Goal: Contribute content: Contribute content

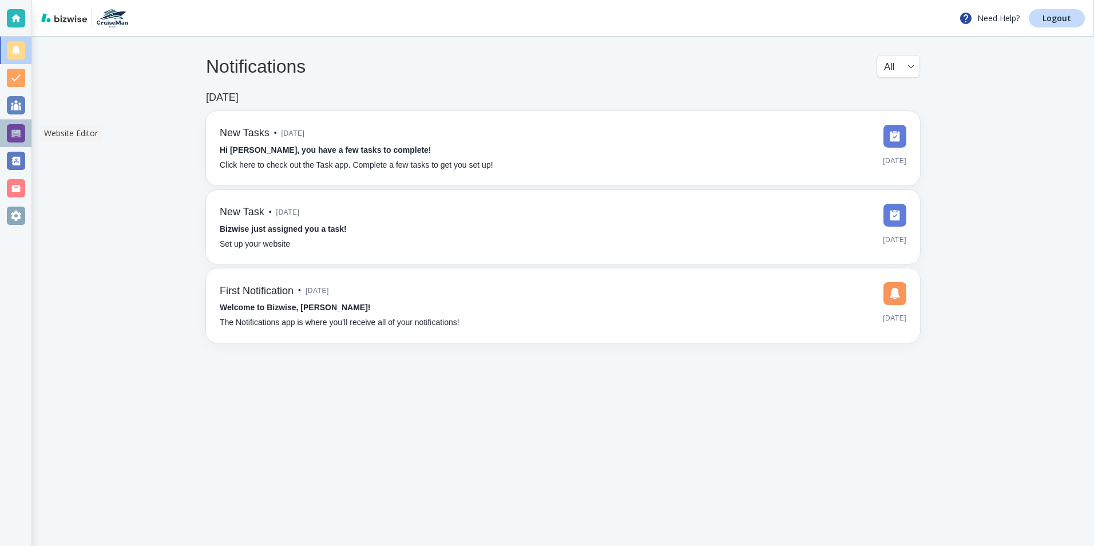
click at [18, 135] on div at bounding box center [16, 133] width 18 height 18
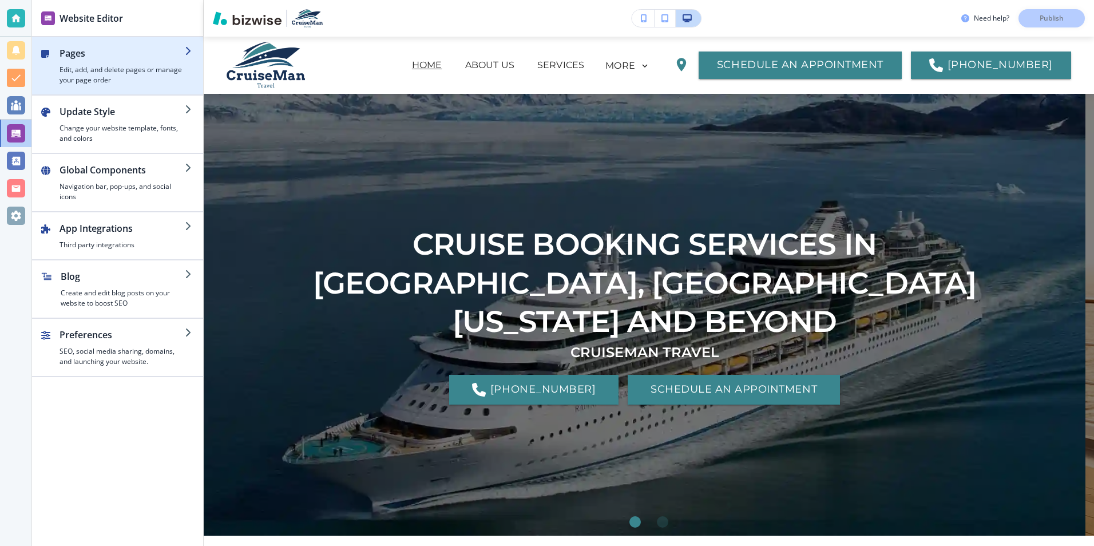
click at [114, 72] on h4 "Edit, add, and delete pages or manage your page order" at bounding box center [122, 75] width 125 height 21
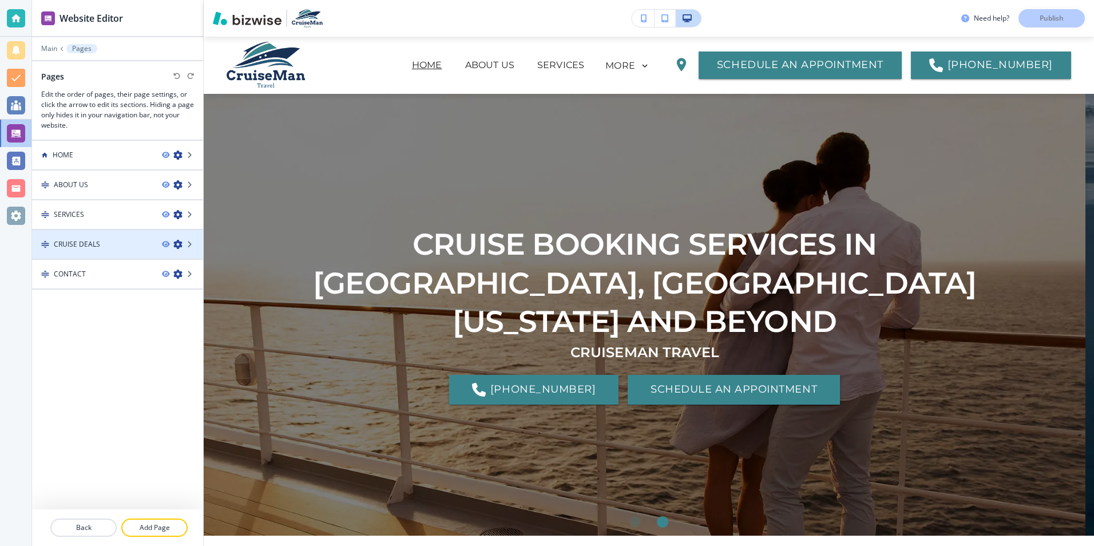
click at [89, 243] on h4 "CRUISE DEALS" at bounding box center [77, 244] width 46 height 10
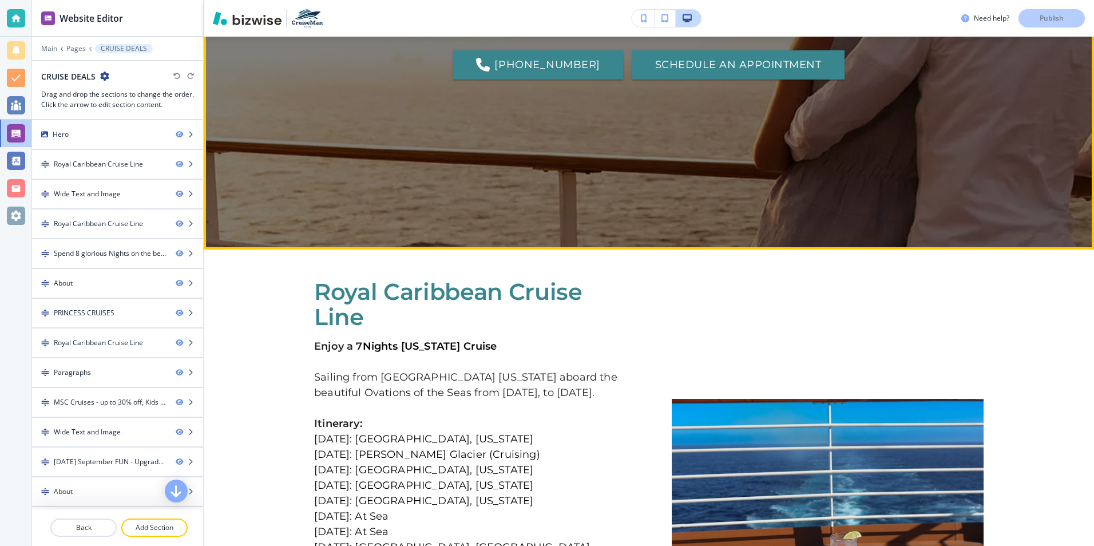
scroll to position [400, 0]
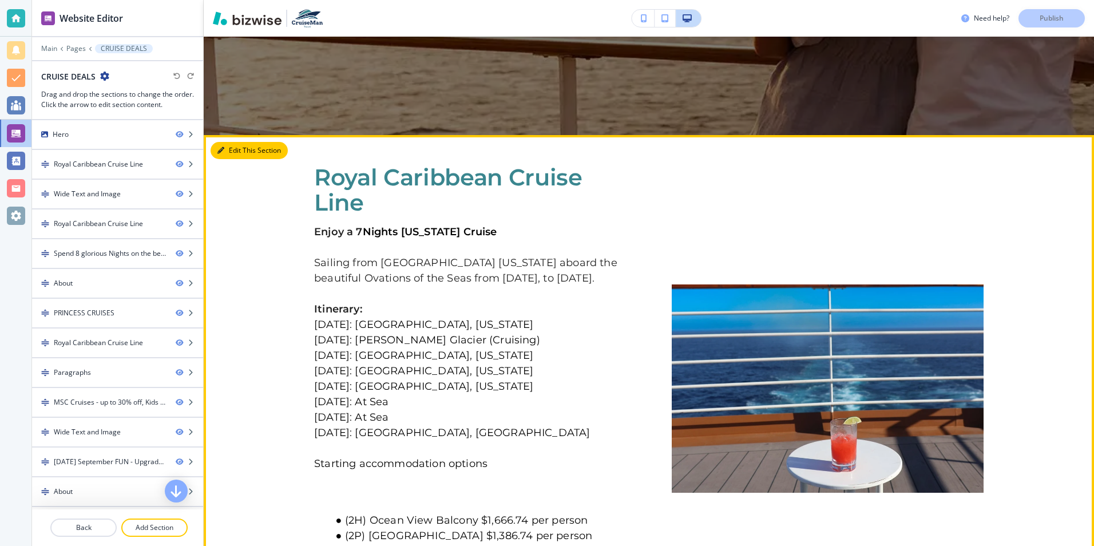
click at [243, 152] on button "Edit This Section" at bounding box center [249, 150] width 77 height 17
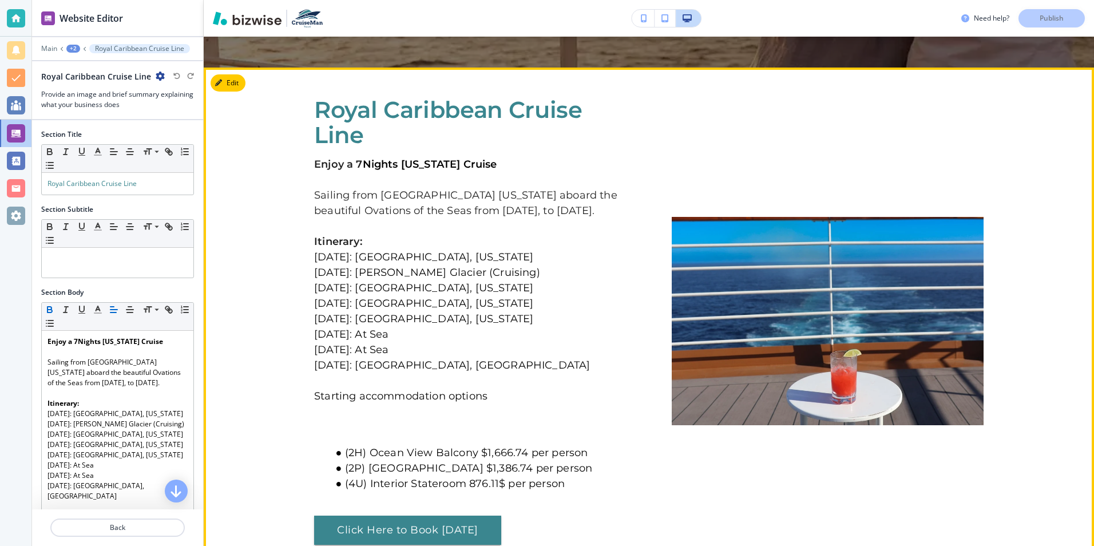
scroll to position [499, 0]
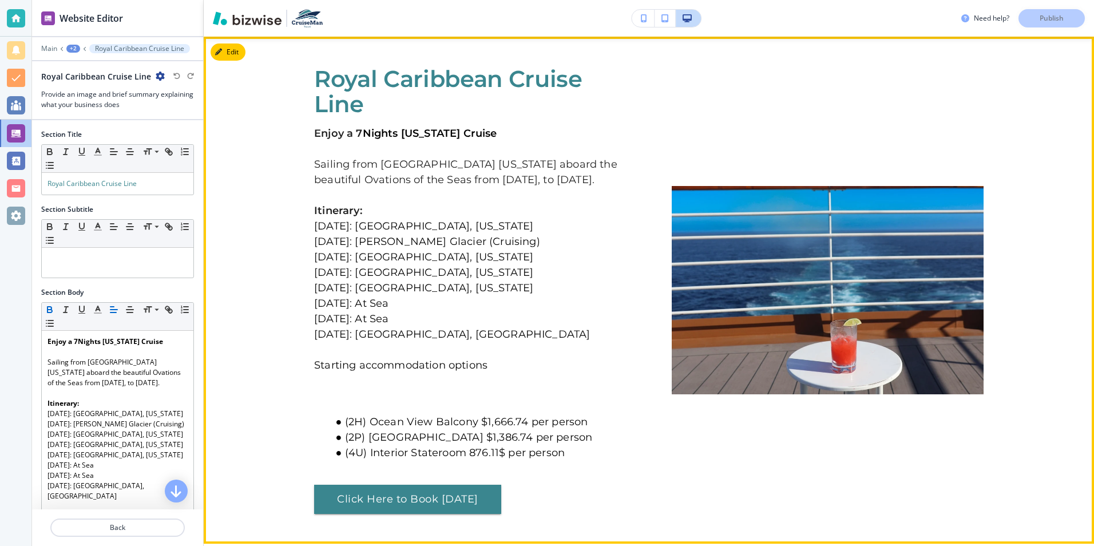
click at [358, 135] on strong "Enjoy a 7" at bounding box center [338, 133] width 49 height 13
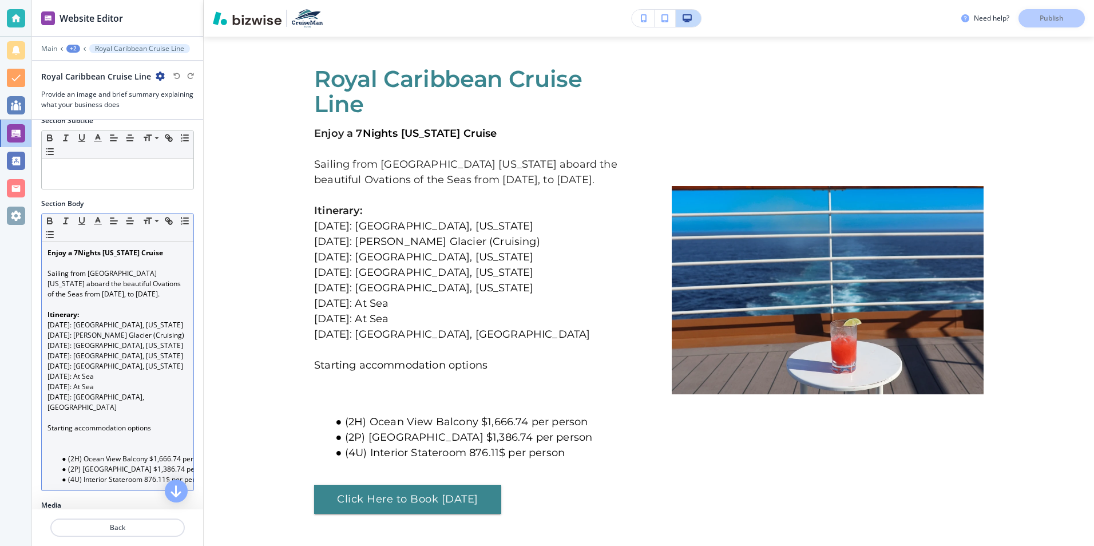
scroll to position [114, 0]
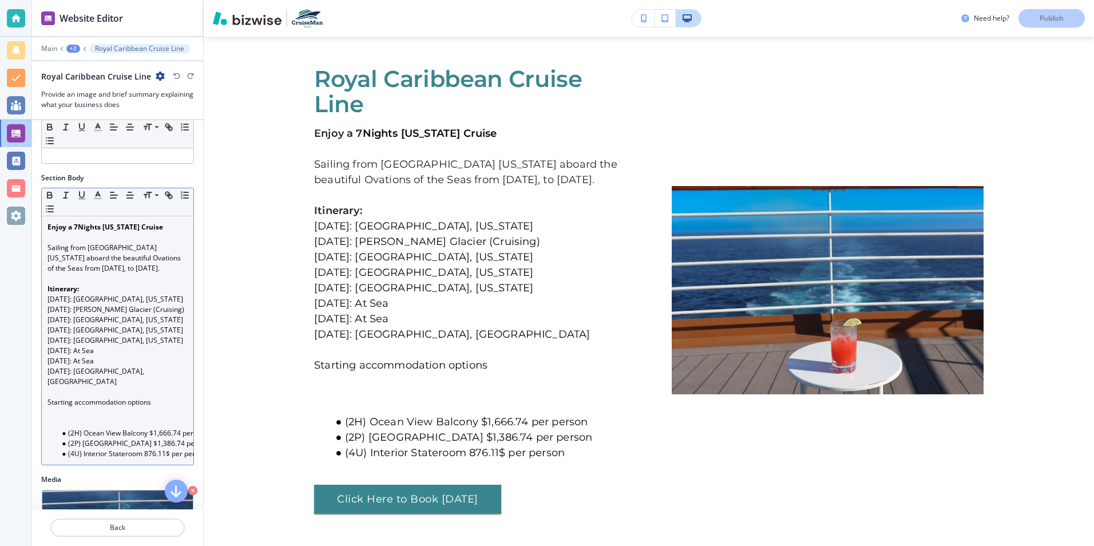
click at [78, 228] on strong "Nights Alaska Cruise" at bounding box center [120, 227] width 85 height 10
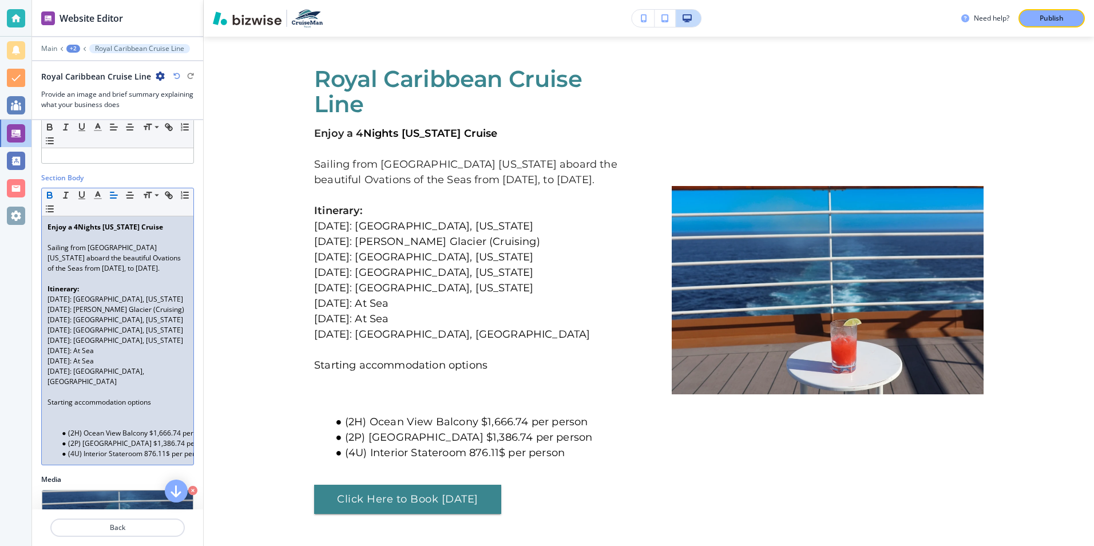
click at [125, 228] on strong "Nights Alaska Cruise" at bounding box center [120, 227] width 85 height 10
click at [136, 250] on p "Sailing from Steward Alaska aboard the beautiful Ovations of the Seas from Sept…" at bounding box center [117, 258] width 140 height 31
click at [107, 257] on p "Sailing from Miami, Florida aboard the beautiful Ovations of the Seas from Sept…" at bounding box center [117, 258] width 140 height 31
click at [82, 269] on p "Sailing from Miami, Florida aboard the beautiful Freedom of the Seas from Septe…" at bounding box center [117, 258] width 140 height 31
click at [91, 268] on p "Sailing from Miami, Florida aboard the beautiful Freedom of the Seas from Septe…" at bounding box center [117, 258] width 140 height 31
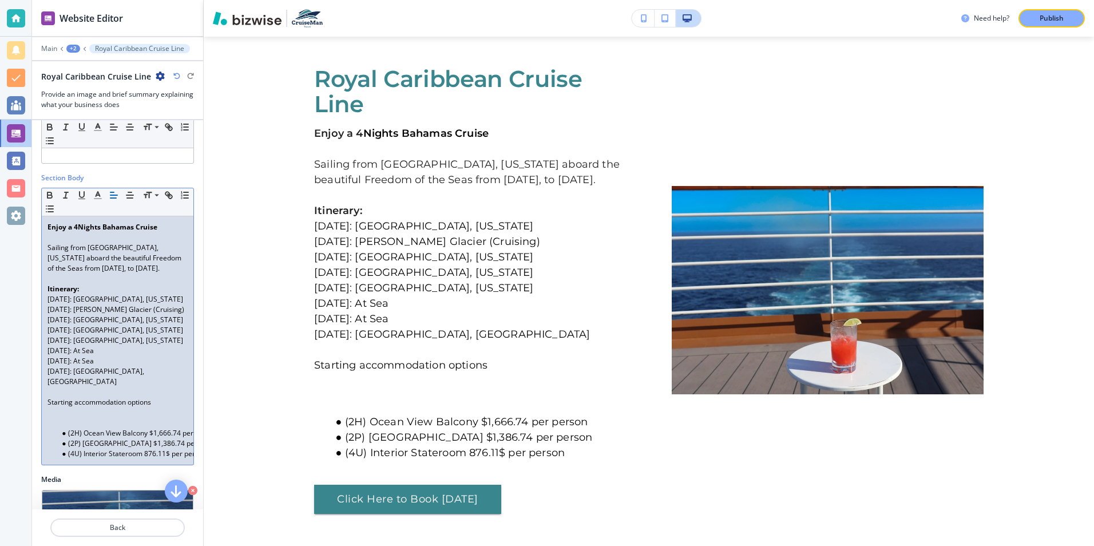
click at [131, 268] on p "Sailing from Miami, Florida aboard the beautiful Freedom of the Seas from July …" at bounding box center [117, 258] width 140 height 31
click at [91, 301] on span "September 11: Seward, Alaska" at bounding box center [115, 299] width 136 height 10
click at [119, 299] on span "July 16: Seward, Alaska" at bounding box center [115, 299] width 136 height 10
click at [91, 310] on span "September 12: Hubbard Glacier (Cruising)" at bounding box center [115, 309] width 137 height 10
click at [168, 314] on p "July 17: Hubbard Glacier (Cruising)" at bounding box center [117, 309] width 140 height 10
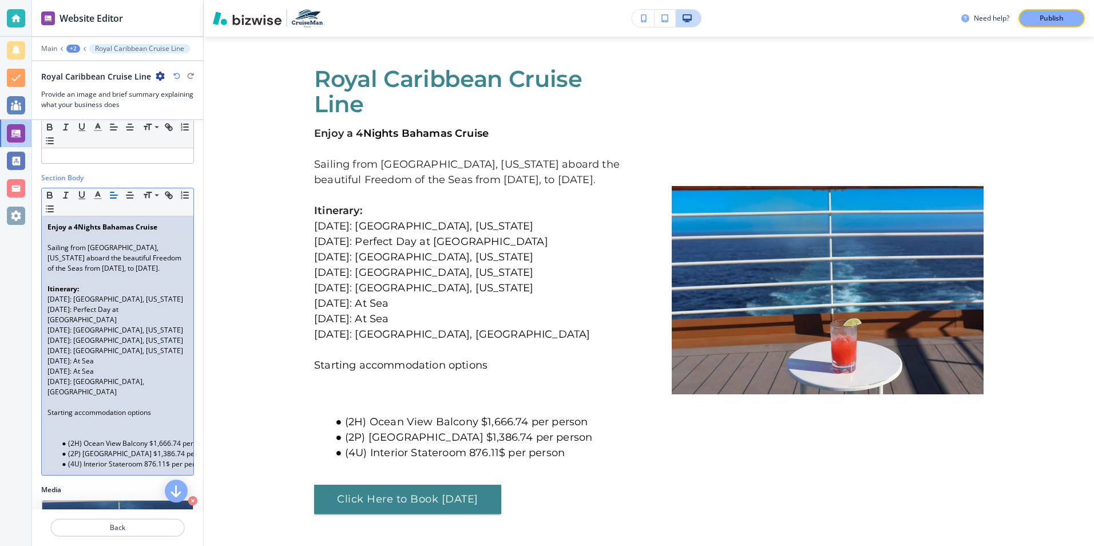
click at [90, 325] on span "September 13: Juneau, Alaska" at bounding box center [115, 330] width 136 height 10
click at [92, 325] on span "September 13: Juneau, Alaska" at bounding box center [115, 330] width 136 height 10
click at [118, 325] on span "July 18: Juneau, Alaska" at bounding box center [115, 330] width 136 height 10
click at [92, 335] on span "September14: Skagway, Alaska" at bounding box center [115, 340] width 136 height 10
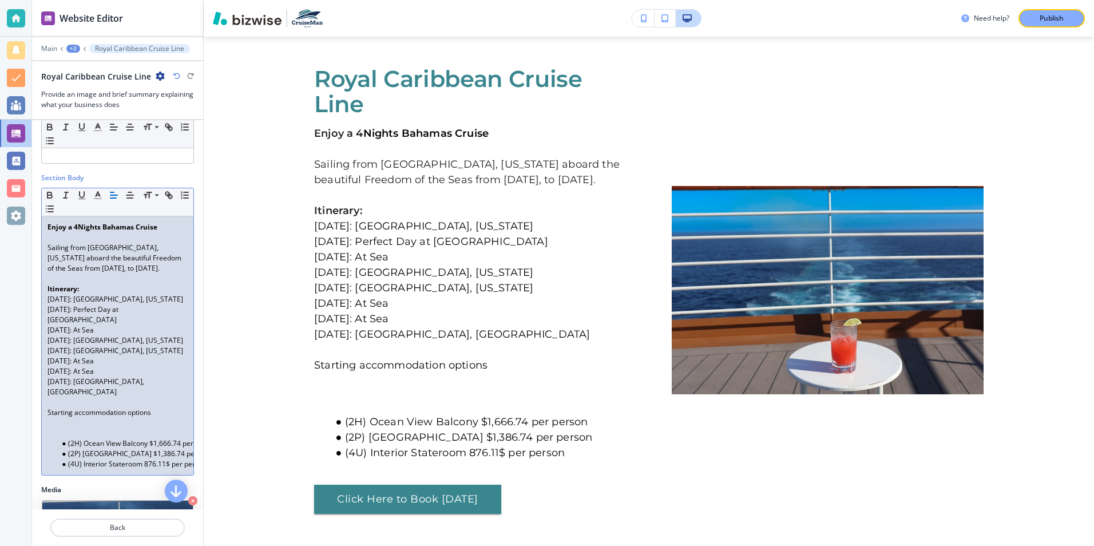
click at [137, 346] on span "September 15: Icy Strait Point, Alaska" at bounding box center [115, 351] width 136 height 10
click at [137, 335] on p "July 19: Skagway, Alaska" at bounding box center [117, 340] width 140 height 10
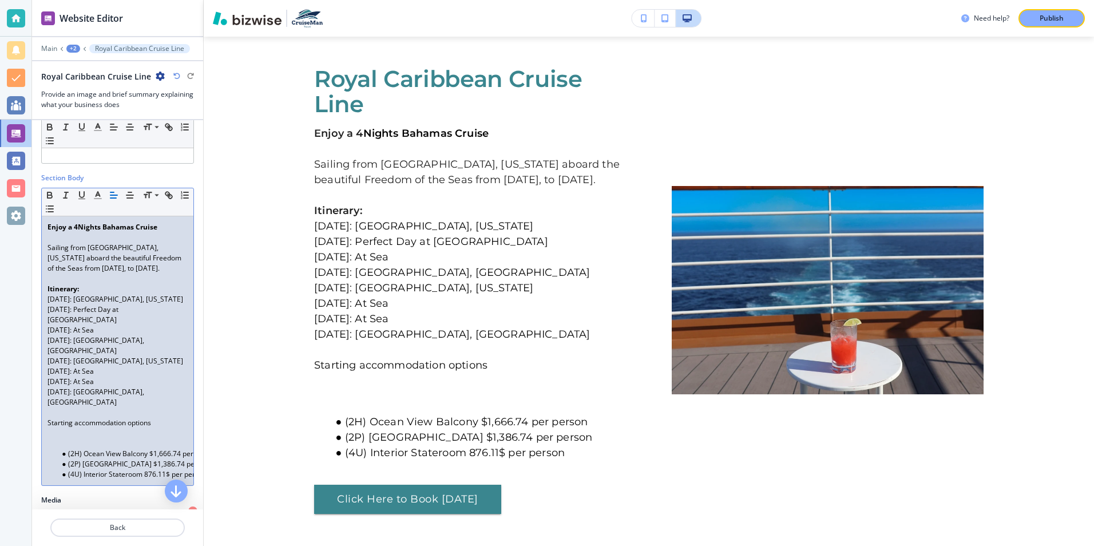
click at [92, 356] on span "September 15: Icy Strait Point, Alaska" at bounding box center [115, 361] width 136 height 10
click at [142, 356] on span "July 20: Icy Strait Point, Alaska" at bounding box center [115, 361] width 136 height 10
click at [94, 387] on p "September 18: Vancouver, British Columbia" at bounding box center [117, 397] width 140 height 21
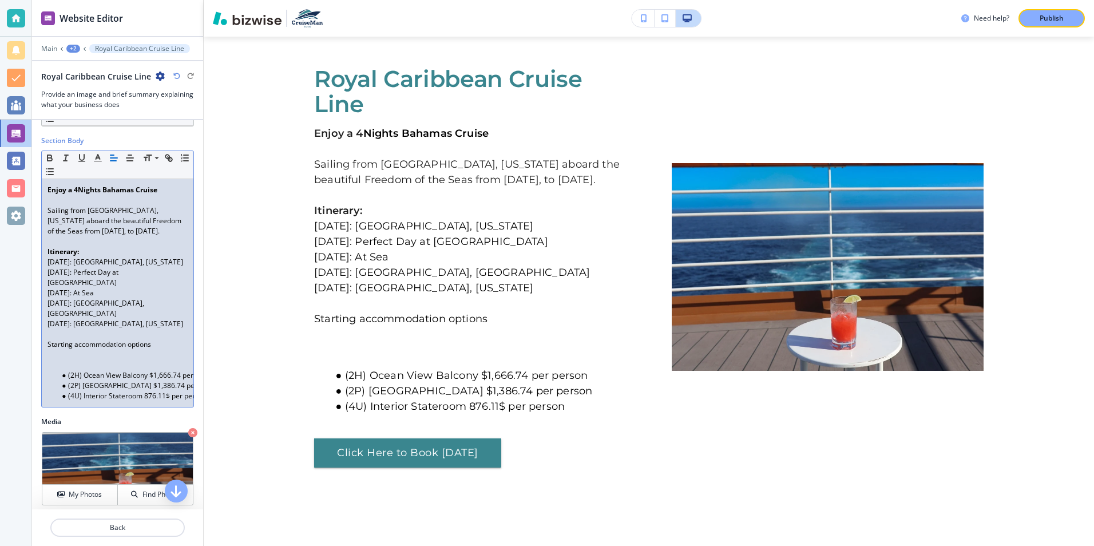
scroll to position [172, 0]
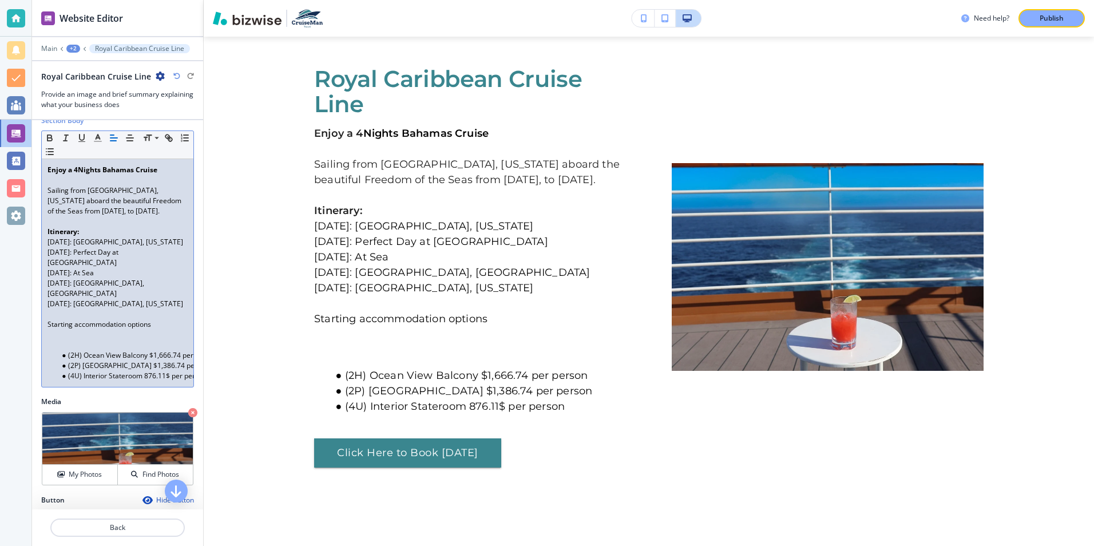
click at [61, 350] on li "(2H) Ocean View Balcony $1,666.74 per person" at bounding box center [123, 355] width 130 height 10
click at [59, 350] on li "(2H) Ocean View Balcony $1,666.74 per person" at bounding box center [123, 355] width 130 height 10
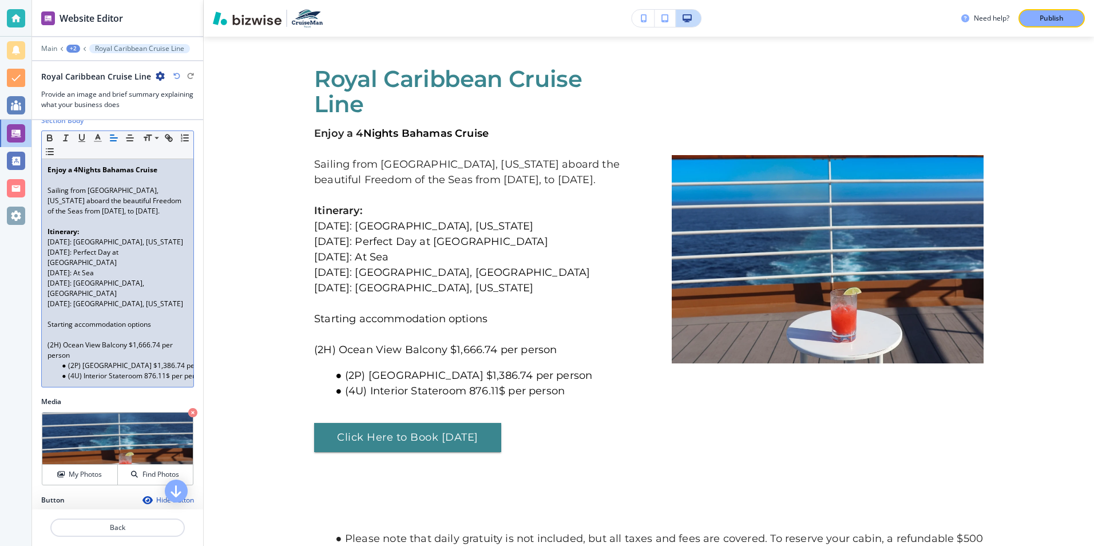
drag, startPoint x: 49, startPoint y: 324, endPoint x: 80, endPoint y: 336, distance: 33.1
click at [80, 340] on p "﻿ (2H) Ocean View Balcony $1,666.74 per person" at bounding box center [117, 350] width 140 height 21
click at [55, 150] on icon "button" at bounding box center [50, 151] width 10 height 10
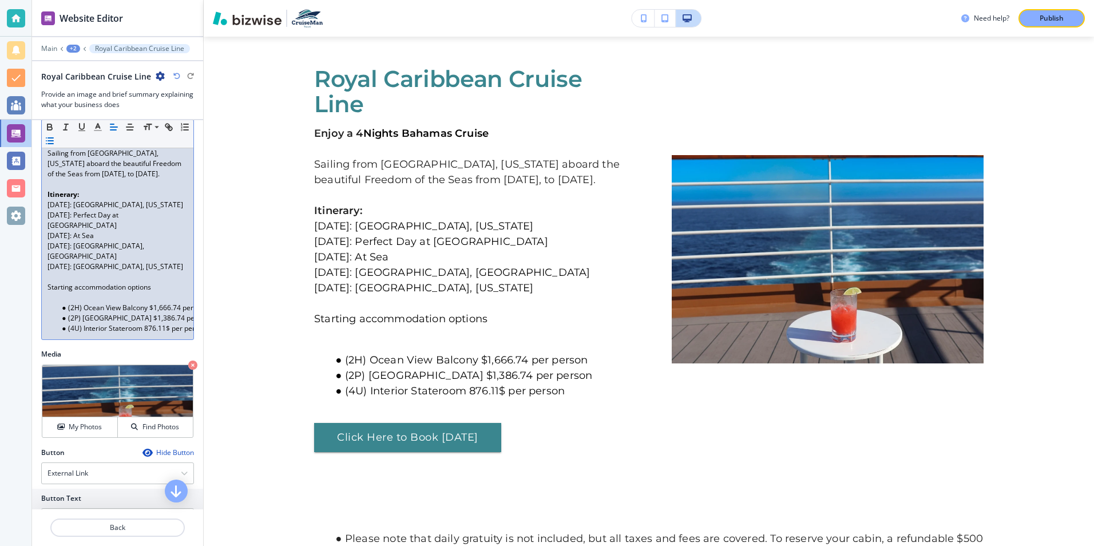
scroll to position [229, 0]
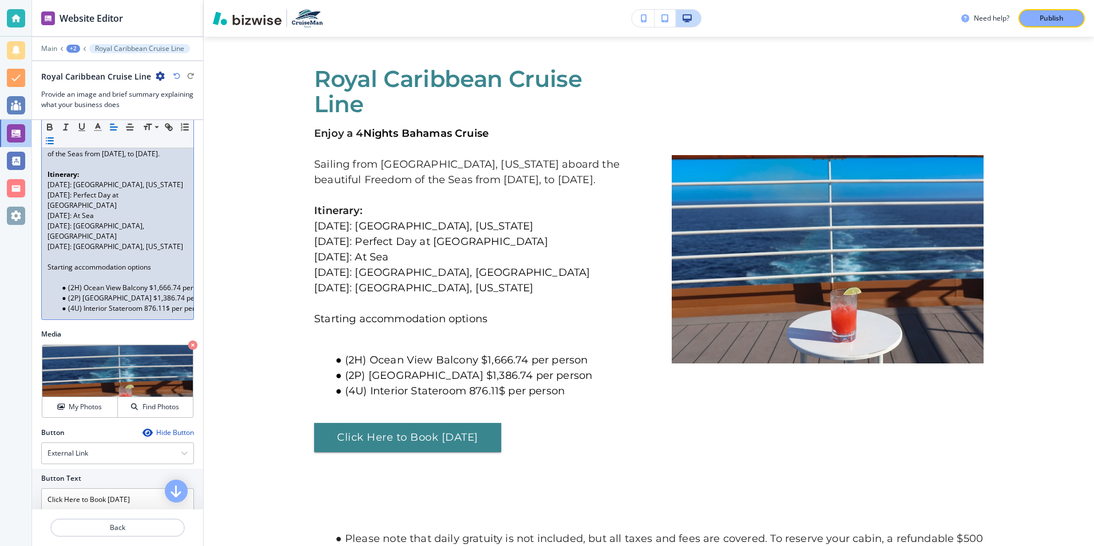
click at [166, 252] on p at bounding box center [117, 257] width 140 height 10
click at [145, 283] on span "(2H) Ocean View Balcony $1,666.74 per person" at bounding box center [114, 288] width 149 height 10
click at [80, 283] on span "(2H) Ocean View Balcony $1,666.74 per person" at bounding box center [142, 288] width 149 height 10
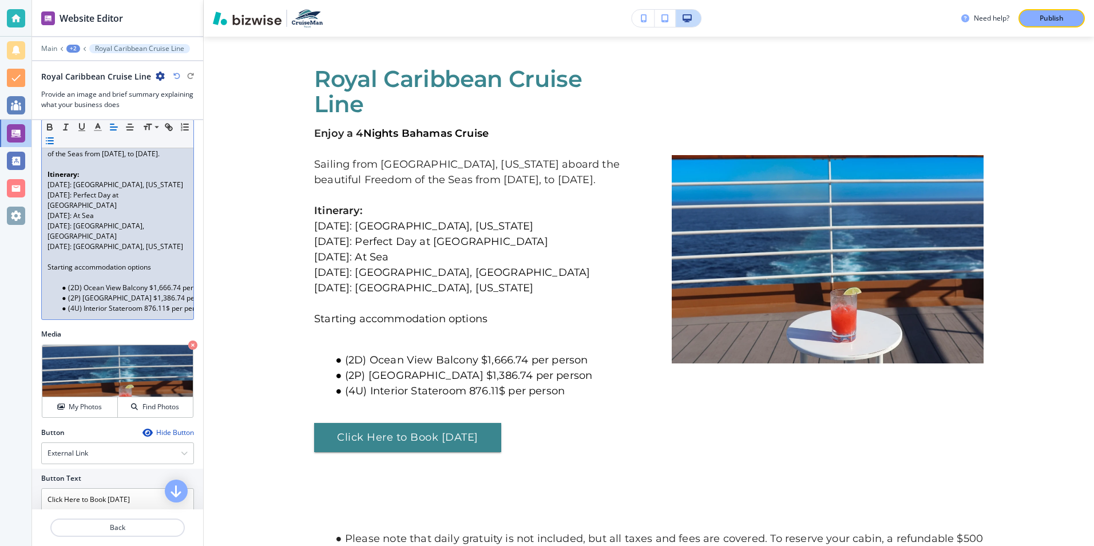
click at [180, 283] on span "(2D) Ocean View Balcony $1,666.74 per person" at bounding box center [142, 288] width 149 height 10
click at [178, 267] on div "Enjoy a 4 Nights Bahamas Cruise Sailing from Miami, Florida aboard the beautifu…" at bounding box center [118, 210] width 152 height 217
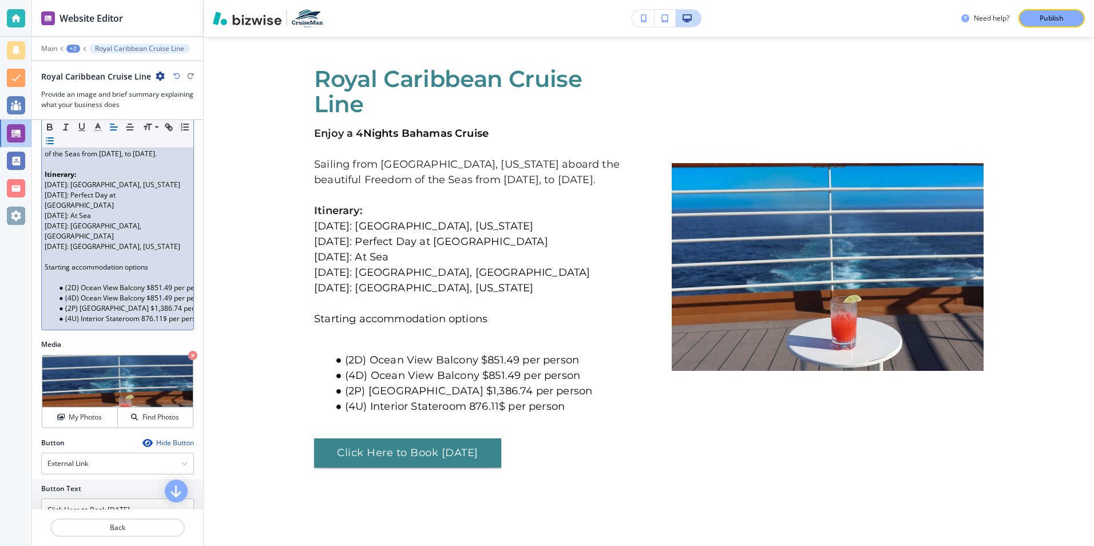
scroll to position [0, 0]
click at [78, 303] on span "(2P) Oceanview Stateroom $1,386.74 per person" at bounding box center [144, 308] width 153 height 10
click at [164, 303] on span "(2N) Oceanview Stateroom $1,386.74 per person" at bounding box center [122, 308] width 154 height 10
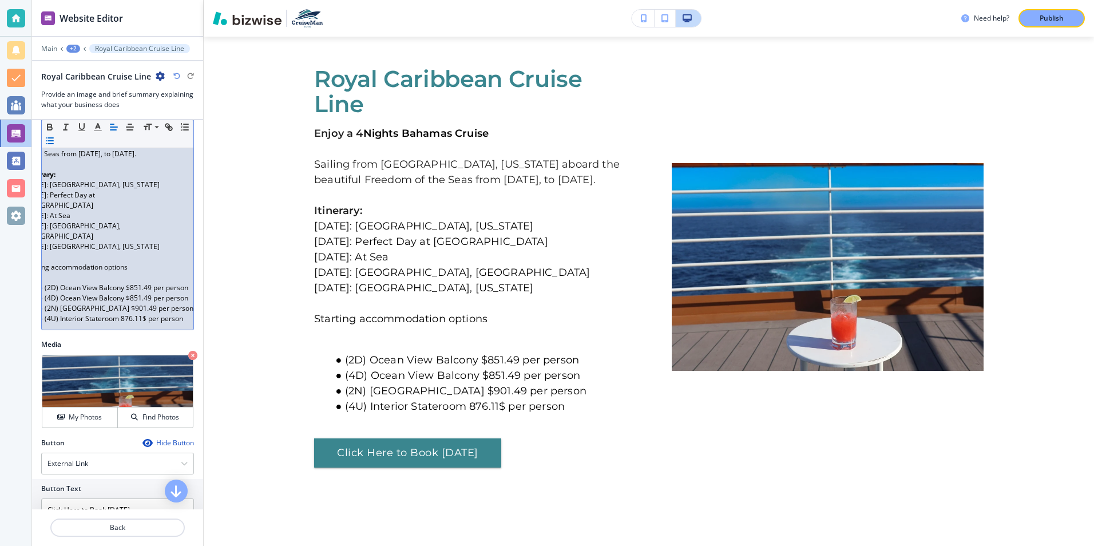
click at [185, 289] on div "Small Normal Large Huge Enjoy a 4 Nights Bahamas Cruise Sailing from Miami, Flo…" at bounding box center [117, 201] width 153 height 257
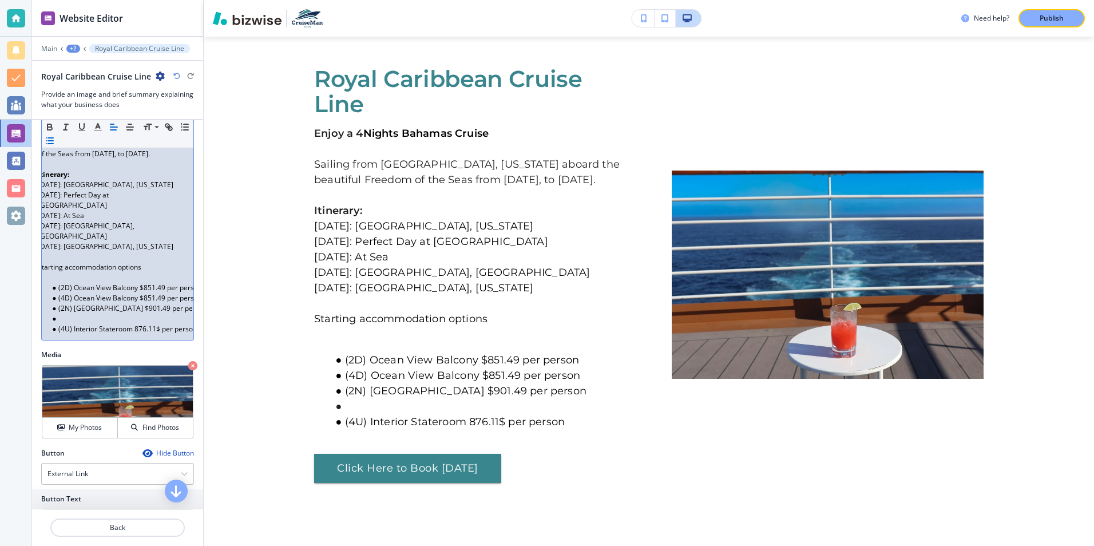
scroll to position [0, 0]
click at [152, 303] on span "(2N) Oceanview Stateroom $901.49 per person" at bounding box center [142, 308] width 149 height 10
click at [136, 314] on li "(4N) Ocean View" at bounding box center [123, 319] width 130 height 10
click at [104, 303] on span "(2N) Oceanview Stateroom $901.49 per person" at bounding box center [142, 308] width 149 height 10
click at [109, 303] on span "(2N) Ocean view Stateroom $901.49 per person" at bounding box center [144, 308] width 152 height 10
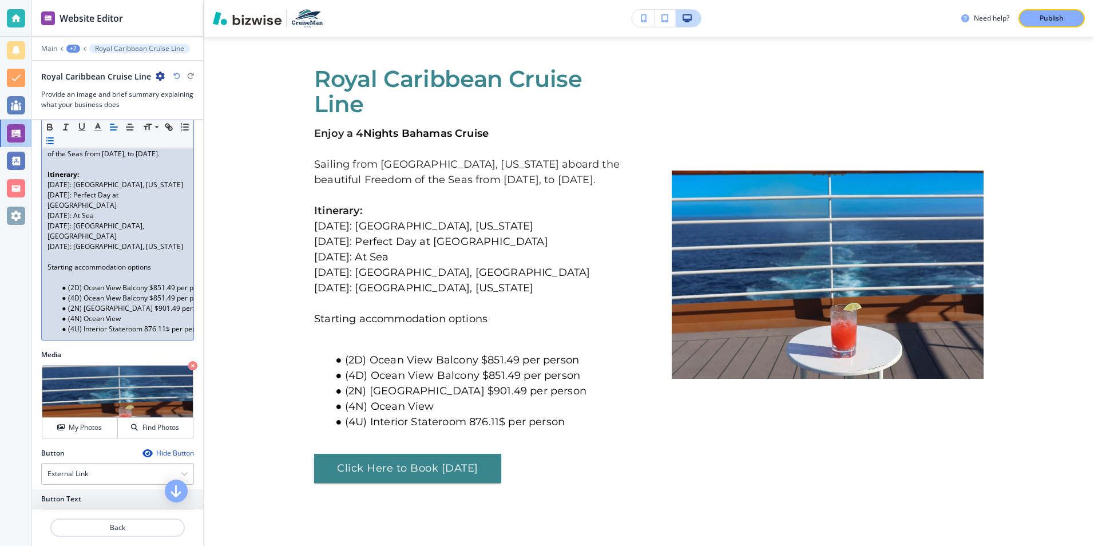
click at [134, 314] on li "(4N) Ocean View" at bounding box center [123, 319] width 130 height 10
click at [169, 324] on span "(4U) Interior Stateroom 876.11$ per person" at bounding box center [137, 329] width 138 height 10
click at [77, 324] on span "(4U) Interior Stateroom 876.11$ per person" at bounding box center [137, 329] width 138 height 10
click at [168, 324] on span "(2V) Interior Stateroom 876.11$ per person" at bounding box center [136, 329] width 137 height 10
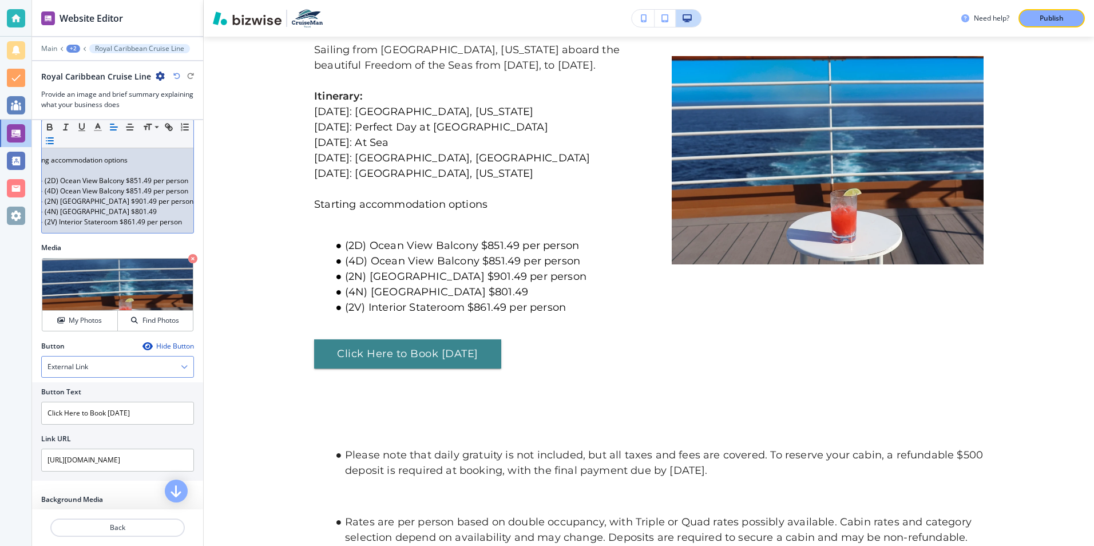
scroll to position [343, 0]
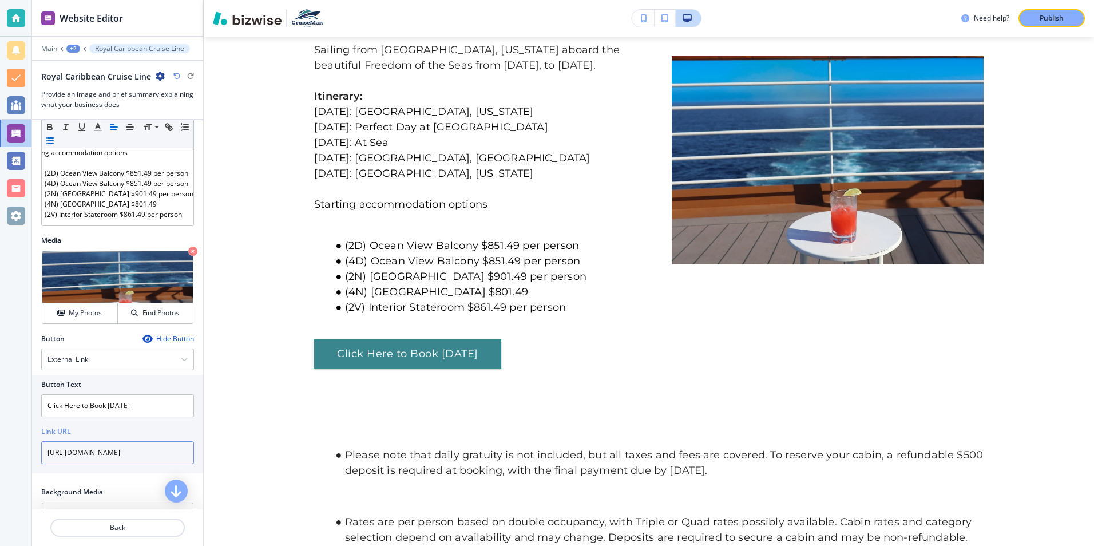
click at [181, 442] on input "https://bookings.cbagenttools.com/swift/cruise/package/1551550?siid=1073979" at bounding box center [117, 452] width 153 height 23
click at [179, 441] on input "https://bookings.cbagenttools.com/swift/cruise/package/1551550?siid=1073979" at bounding box center [117, 452] width 153 height 23
click at [177, 441] on input "cruise/package/1551550?siid=1073979" at bounding box center [117, 452] width 153 height 23
type input "c"
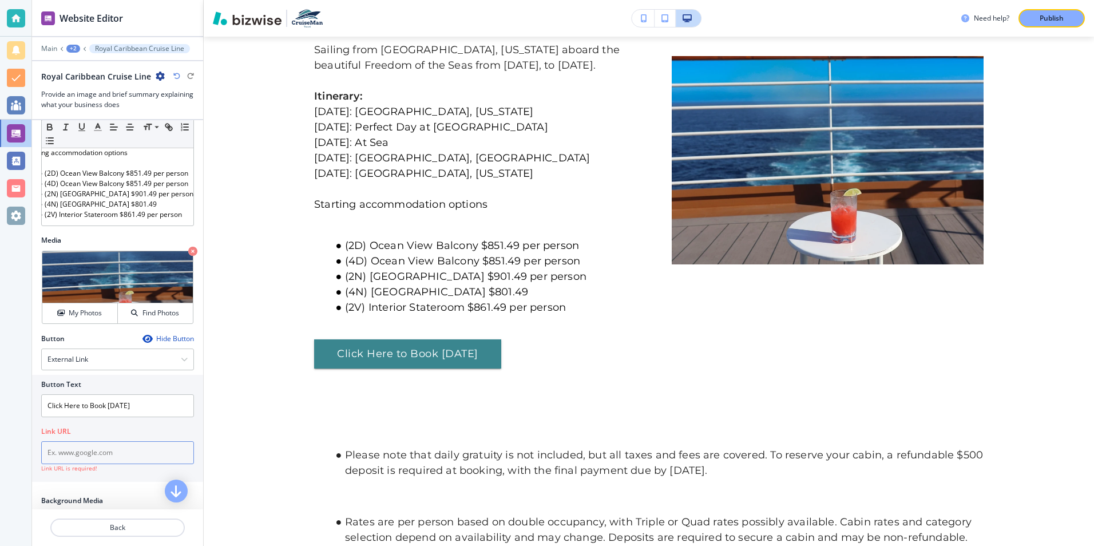
paste input "I hope you are well. Here is this weeks CruiseMan's Deal of the Week: Screensho…"
type input "I"
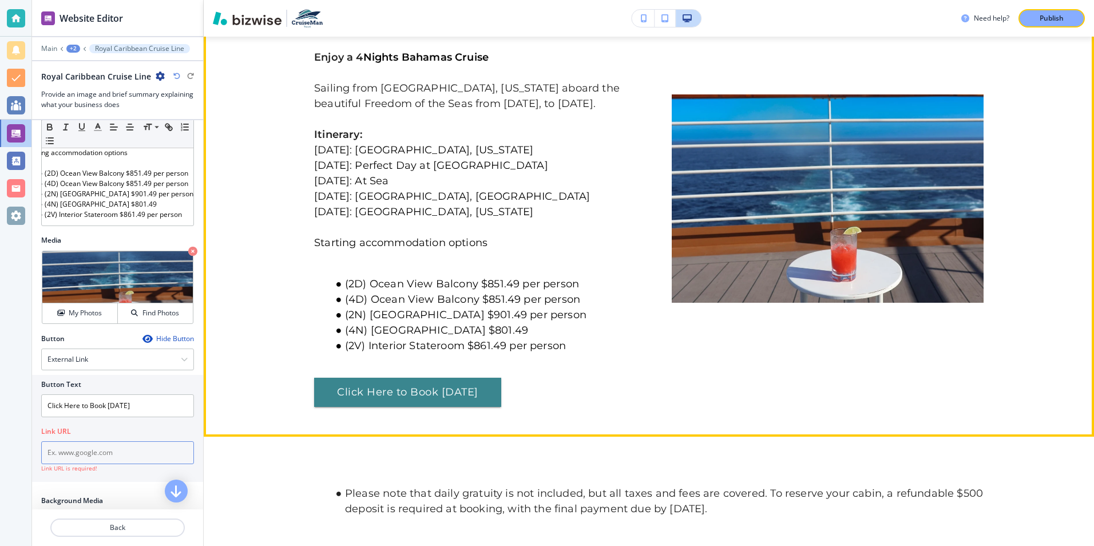
scroll to position [556, 0]
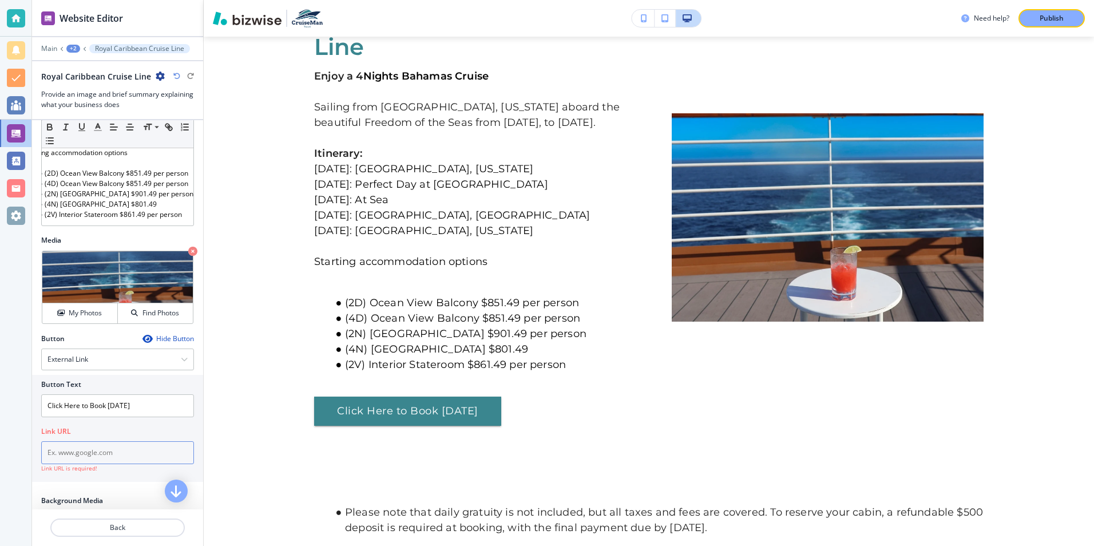
click at [88, 441] on input "text" at bounding box center [117, 452] width 153 height 23
paste input "https://bookings.cbagenttools.com/swift/cruise/package/1575322?siid=1073979"
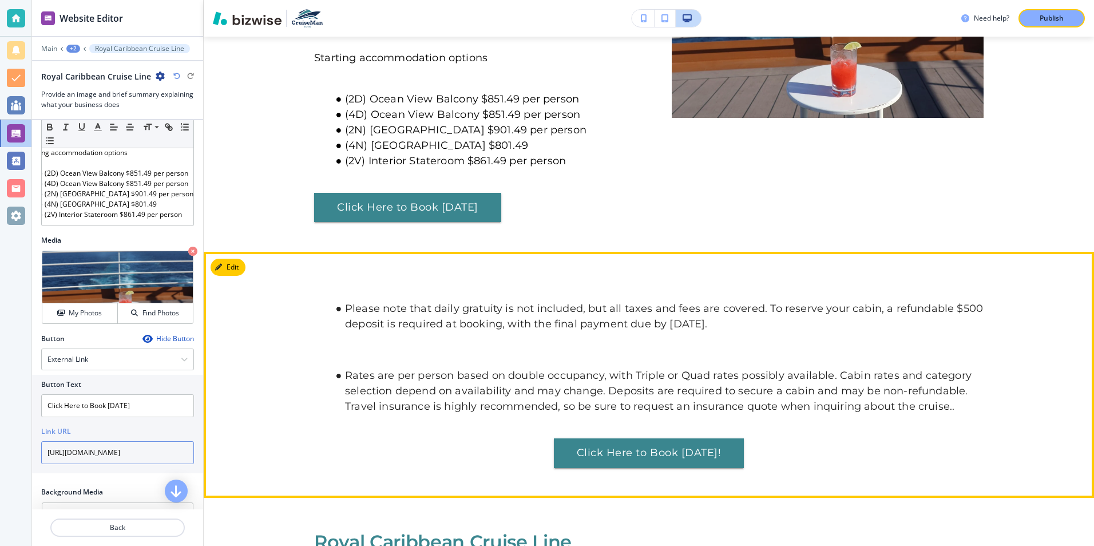
scroll to position [785, 0]
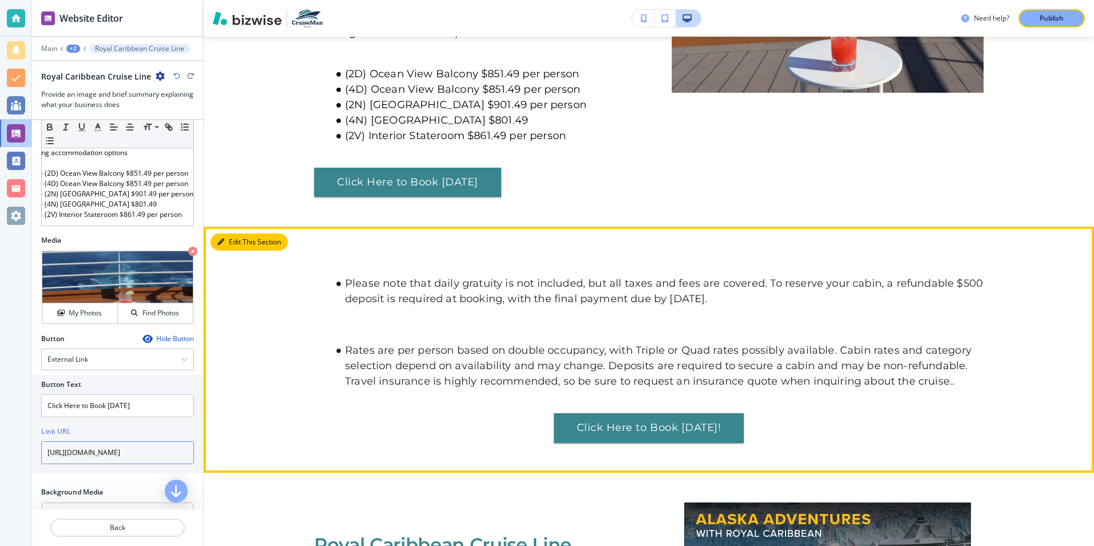
type input "https://bookings.cbagenttools.com/swift/cruise/package/1575322?siid=1073979"
click at [244, 243] on button "Edit This Section" at bounding box center [249, 241] width 77 height 17
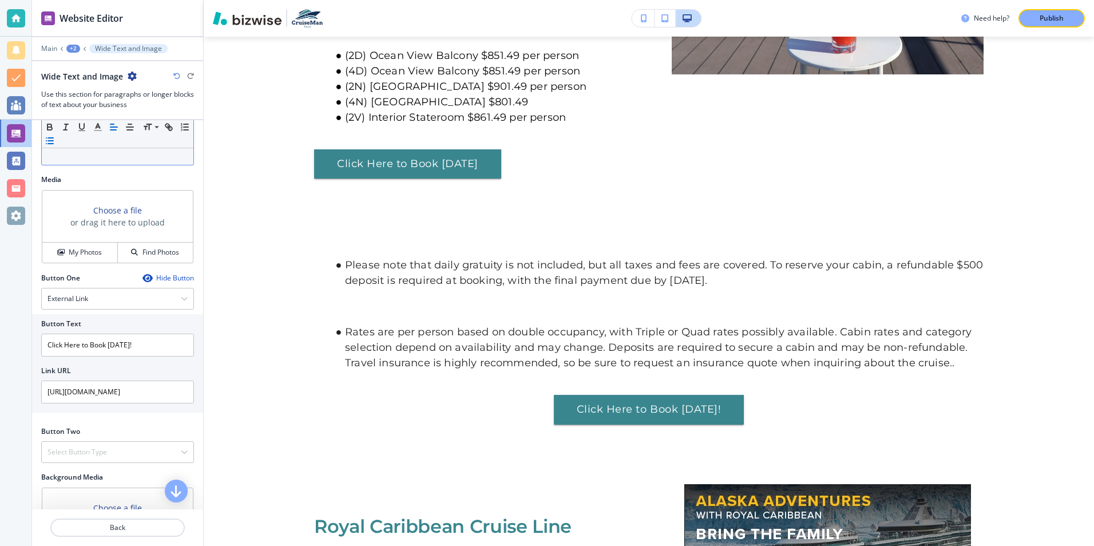
scroll to position [343, 0]
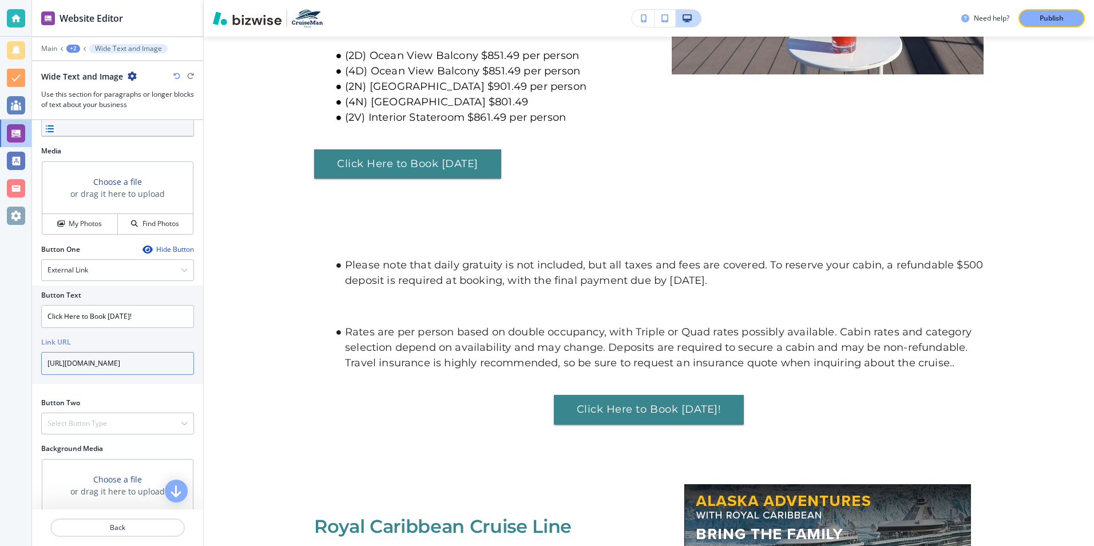
click at [182, 364] on input "https://bookings.cbagenttools.com/swift/cruise/package/1551550?siid=1073979" at bounding box center [117, 363] width 153 height 23
click at [181, 362] on input "https://bookings.cbagenttools.com/swift/cruise/package/1551550?siid=1073979" at bounding box center [117, 363] width 153 height 23
click at [179, 363] on input "https://bookings.cbagenttools.com/swift/cruise/package/1551550?siid=1073979" at bounding box center [117, 363] width 153 height 23
click at [177, 361] on input "cruise/package/1551550?siid=1073979" at bounding box center [117, 363] width 153 height 23
type input "c"
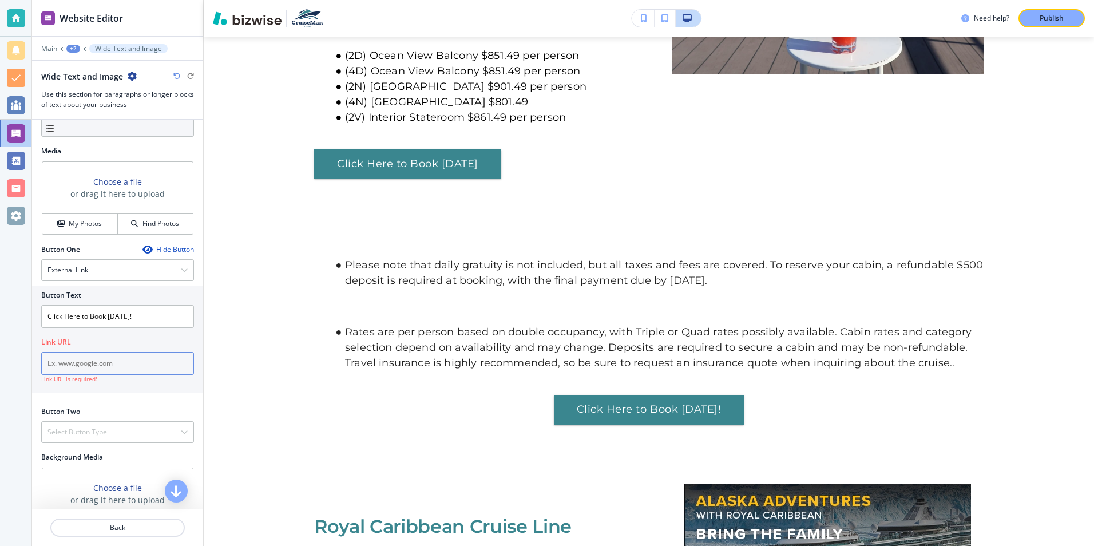
paste input "https://bookings.cbagenttools.com/swift/cruise/package/1575322?siid=1073979"
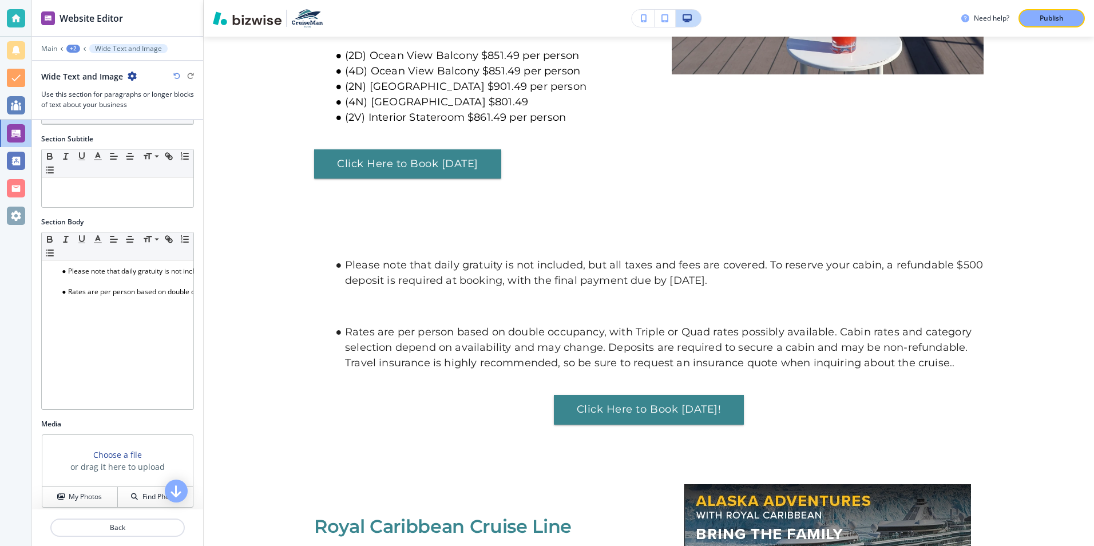
scroll to position [57, 0]
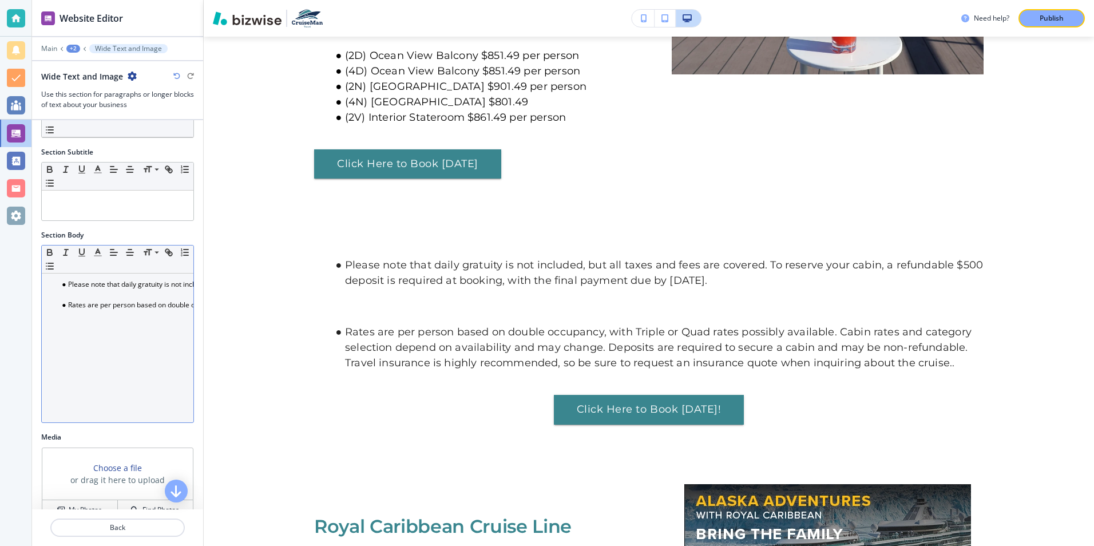
type input "https://bookings.cbagenttools.com/swift/cruise/package/1575322?siid=1073979"
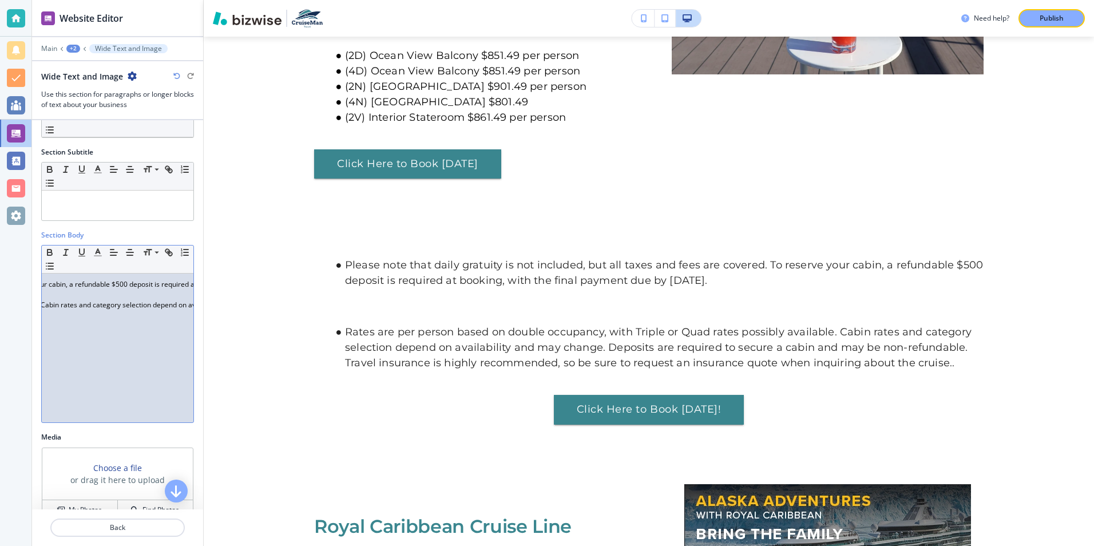
scroll to position [0, 351]
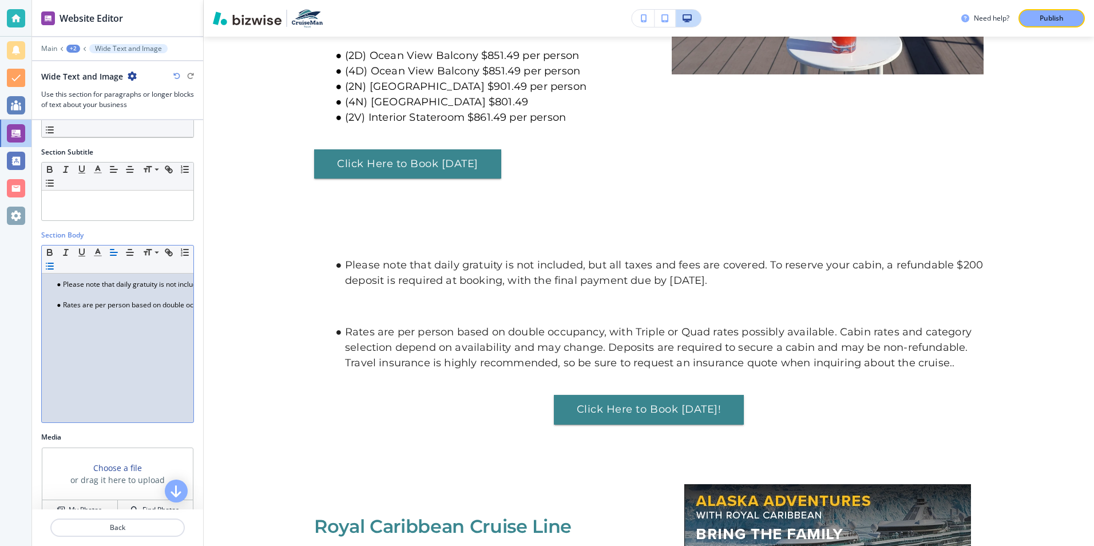
scroll to position [0, 0]
click at [62, 285] on li "Please note that daily gratuity is not included, but all taxes and fees are cov…" at bounding box center [123, 284] width 130 height 10
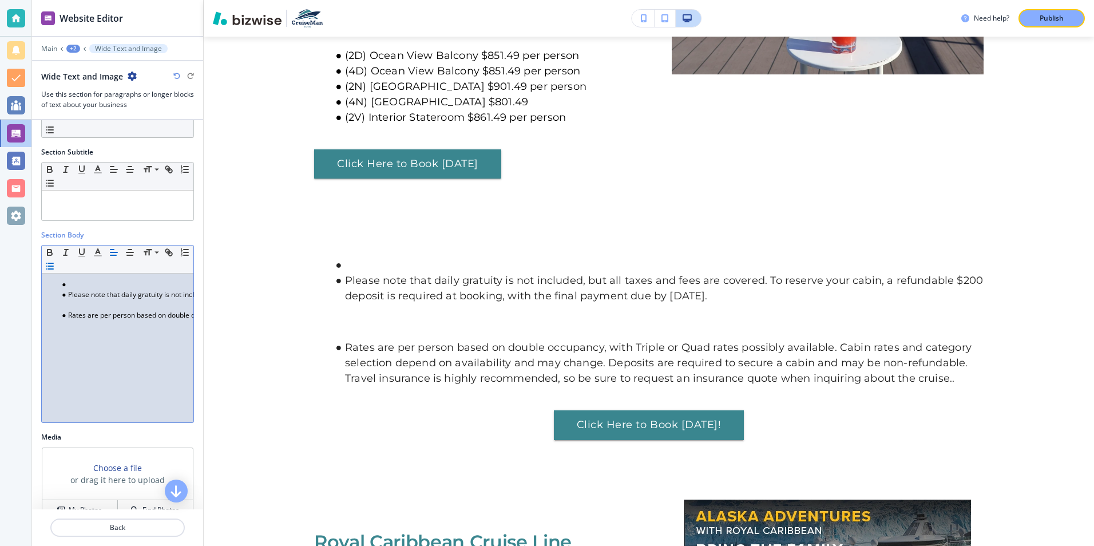
click at [70, 283] on li at bounding box center [123, 284] width 130 height 10
click at [160, 283] on div "All taxes and fees are included in the Please note that daily gratuity is not i…" at bounding box center [118, 347] width 152 height 149
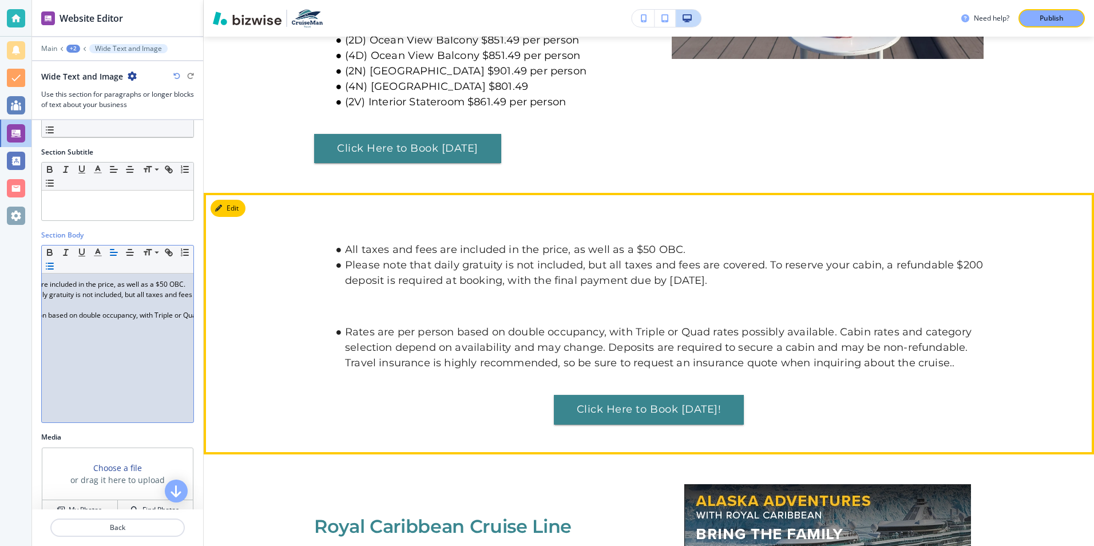
scroll to position [803, 0]
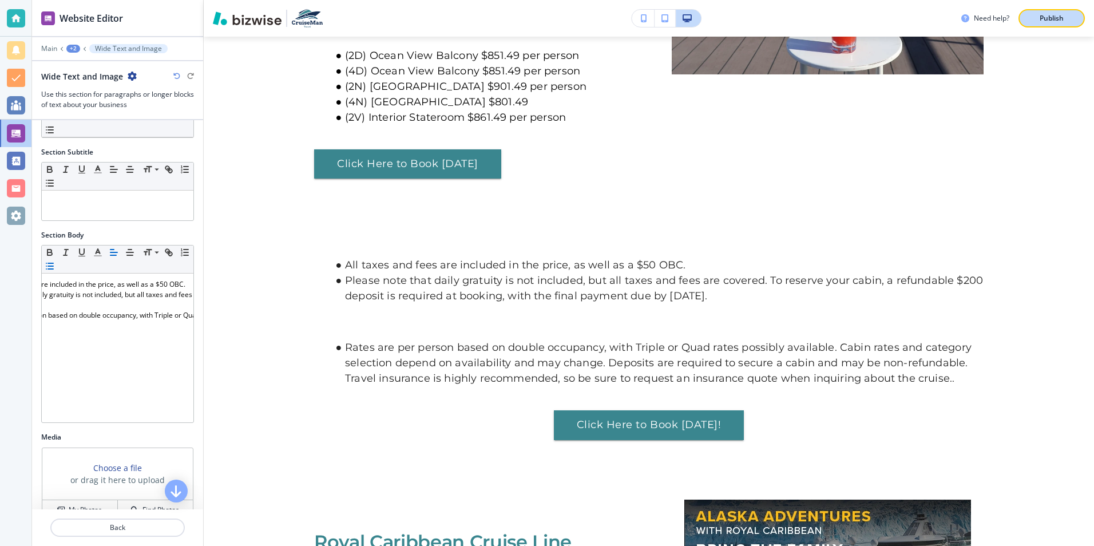
click at [1051, 19] on p "Publish" at bounding box center [1052, 18] width 24 height 10
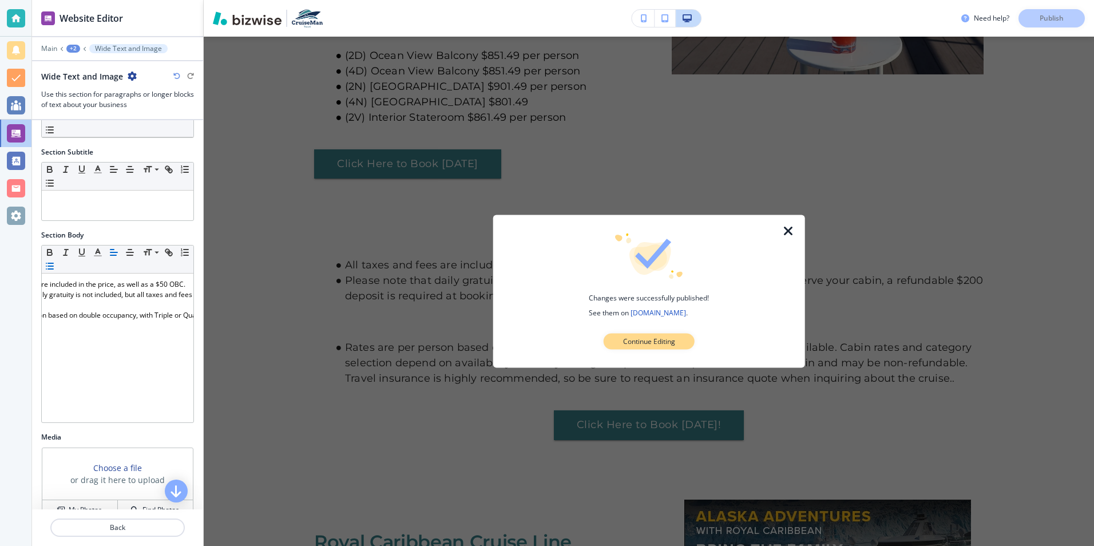
click at [632, 337] on p "Continue Editing" at bounding box center [649, 341] width 52 height 10
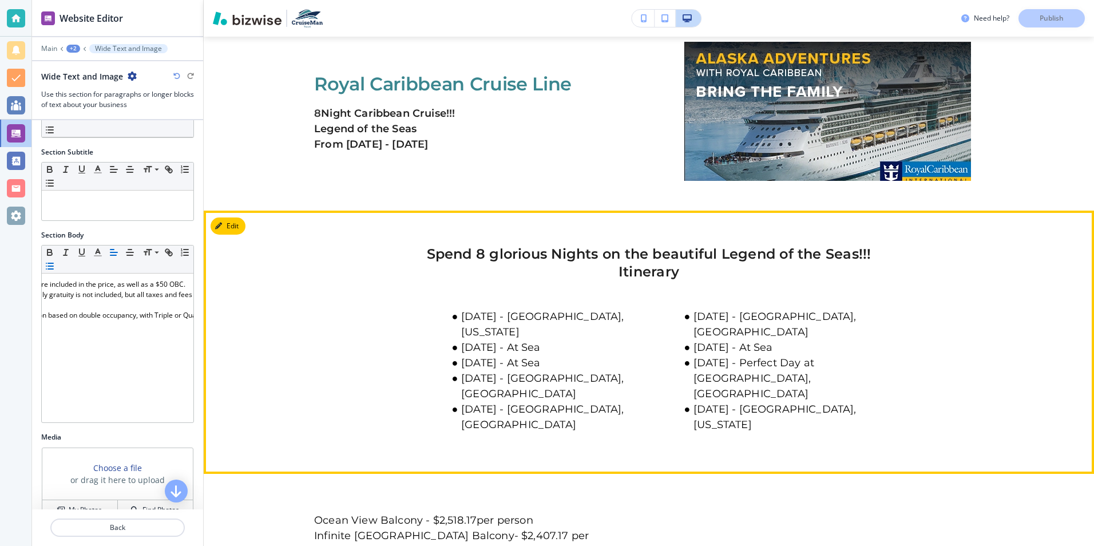
scroll to position [1204, 0]
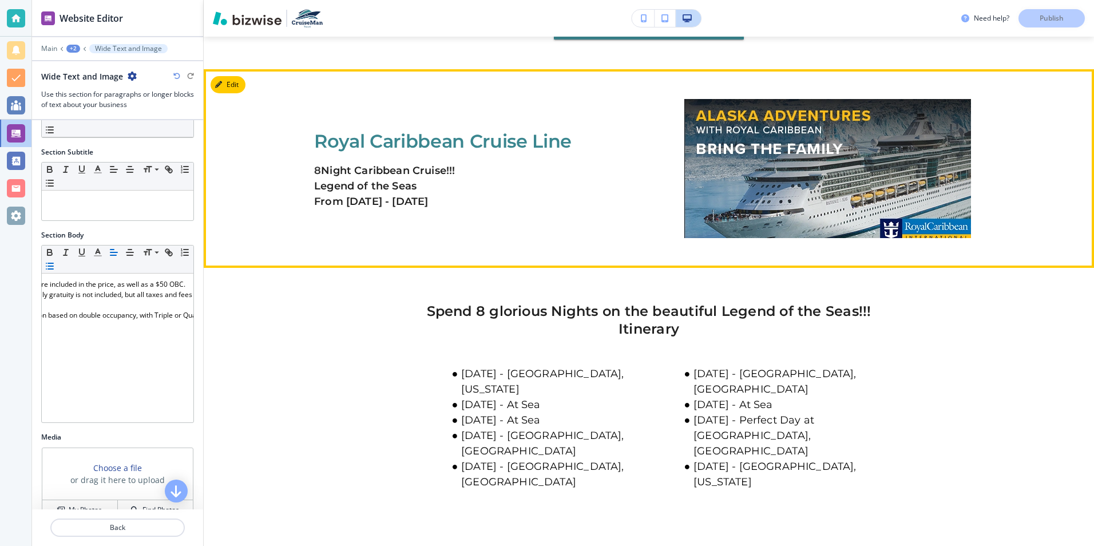
click at [719, 221] on img at bounding box center [827, 168] width 287 height 139
click at [244, 85] on button "Edit This Section" at bounding box center [249, 84] width 77 height 17
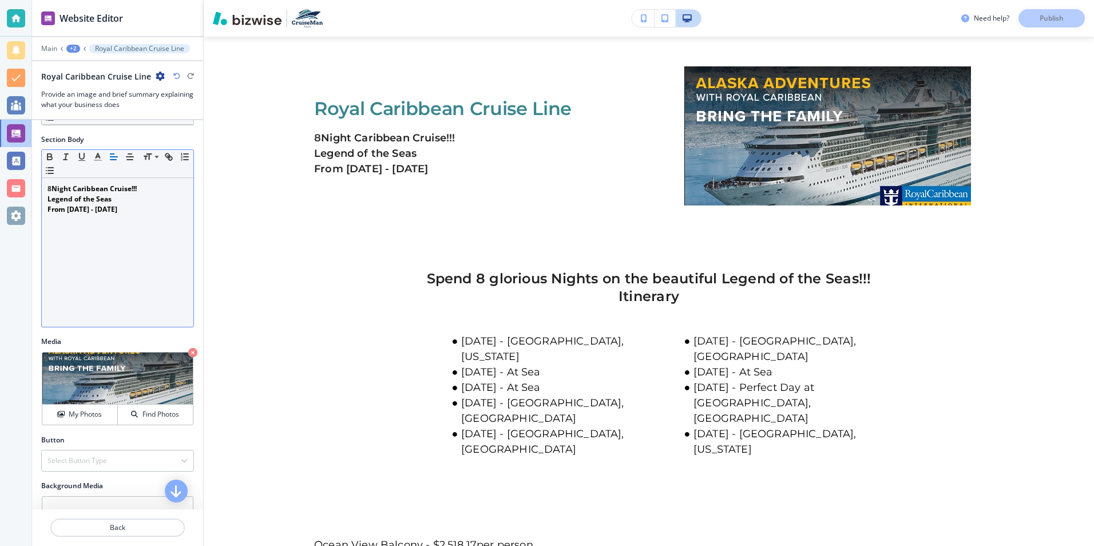
scroll to position [172, 0]
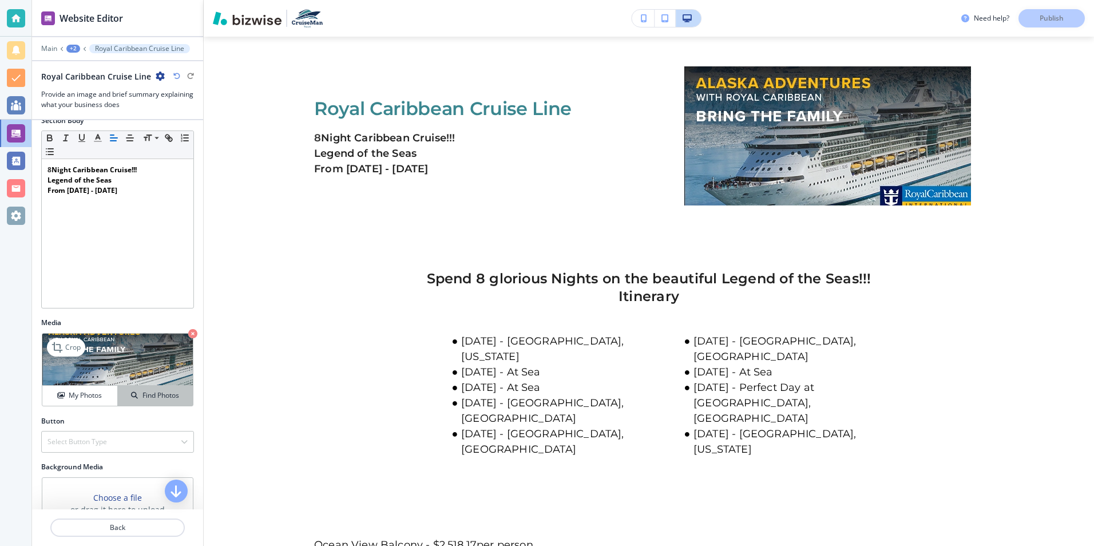
click at [151, 393] on h4 "Find Photos" at bounding box center [160, 395] width 37 height 10
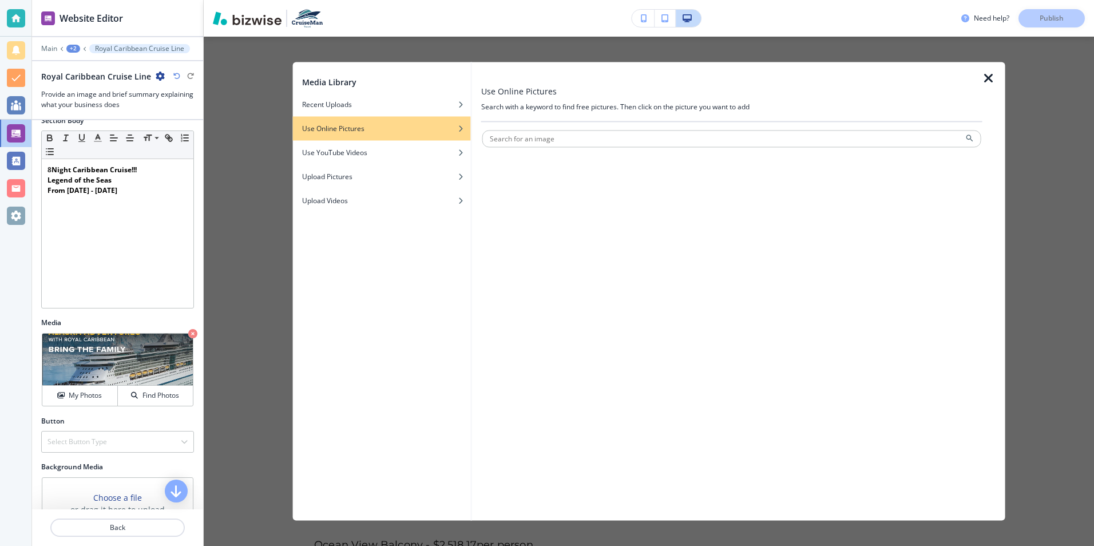
click at [352, 128] on h4 "Use Online Pictures" at bounding box center [333, 129] width 62 height 10
click at [377, 126] on div "Use Online Pictures" at bounding box center [382, 129] width 178 height 10
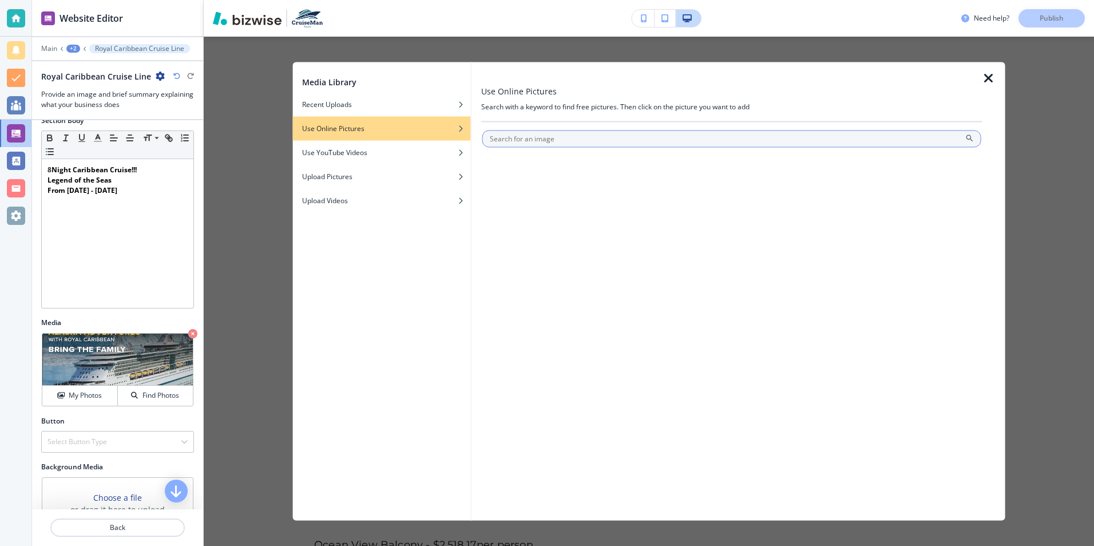
click at [560, 142] on input "text" at bounding box center [731, 138] width 499 height 17
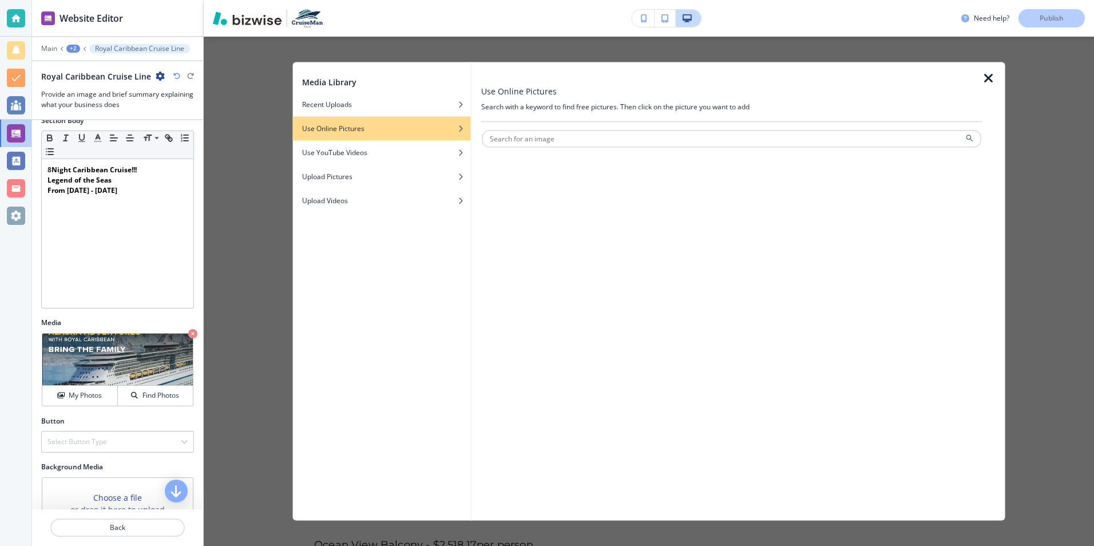
click at [407, 122] on div "button" at bounding box center [382, 120] width 178 height 7
click at [462, 129] on icon "button" at bounding box center [460, 128] width 7 height 7
click at [345, 106] on h4 "Recent Uploads" at bounding box center [327, 105] width 50 height 10
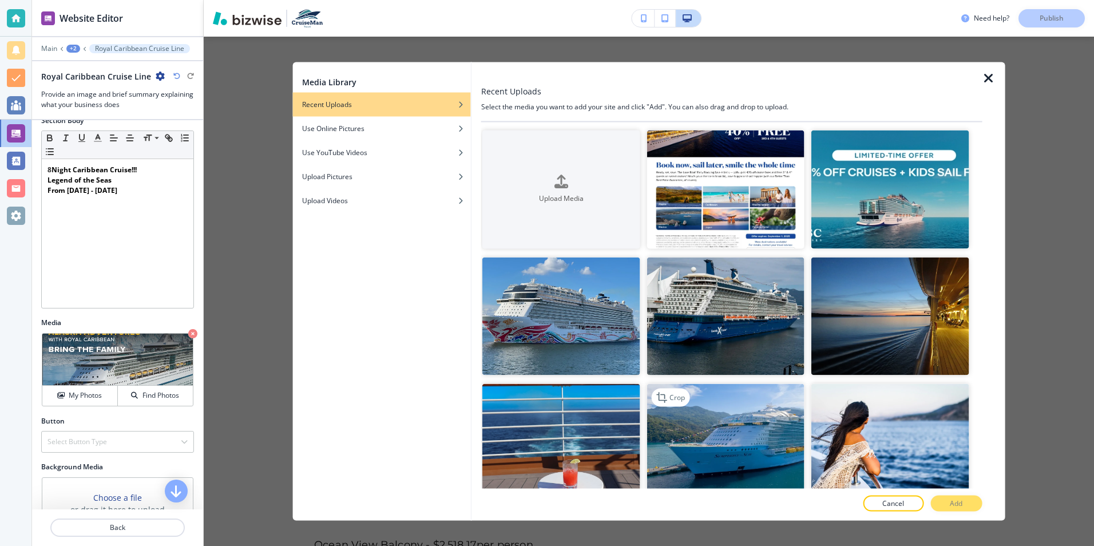
click at [733, 447] on img "button" at bounding box center [726, 443] width 158 height 118
click at [943, 503] on button "Add" at bounding box center [955, 503] width 51 height 16
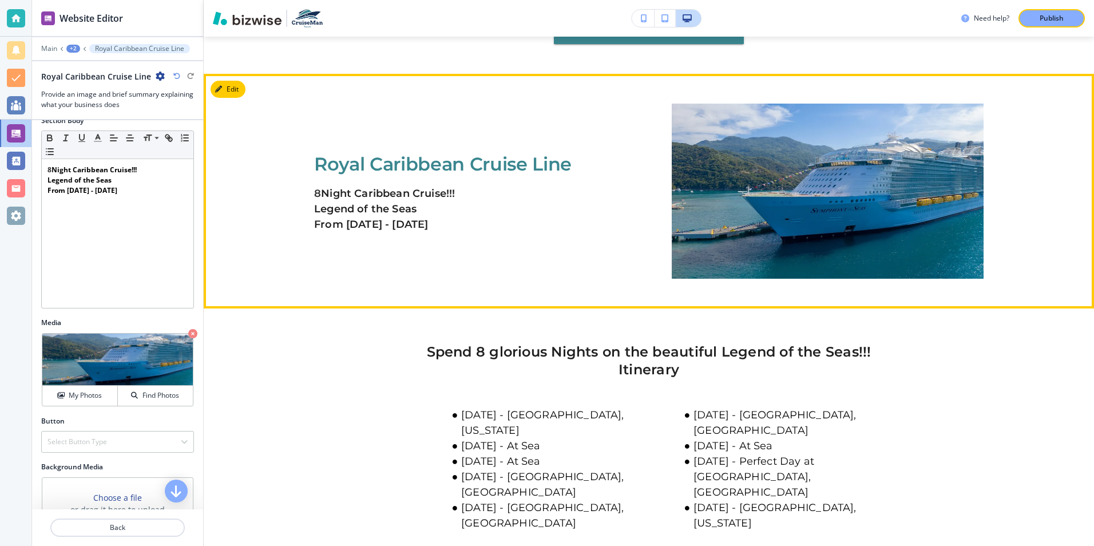
scroll to position [1179, 0]
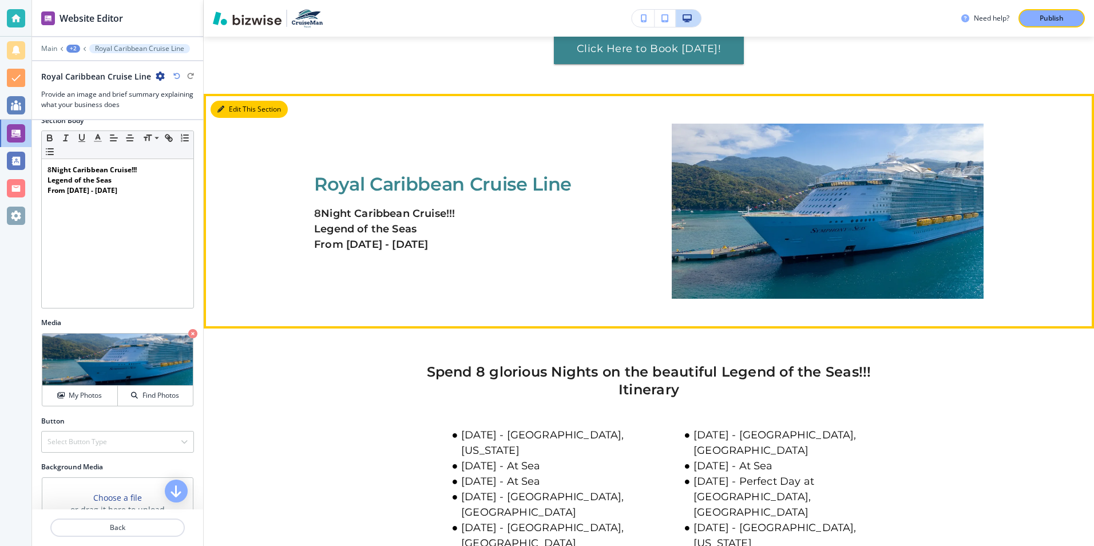
click at [235, 110] on button "Edit This Section" at bounding box center [249, 109] width 77 height 17
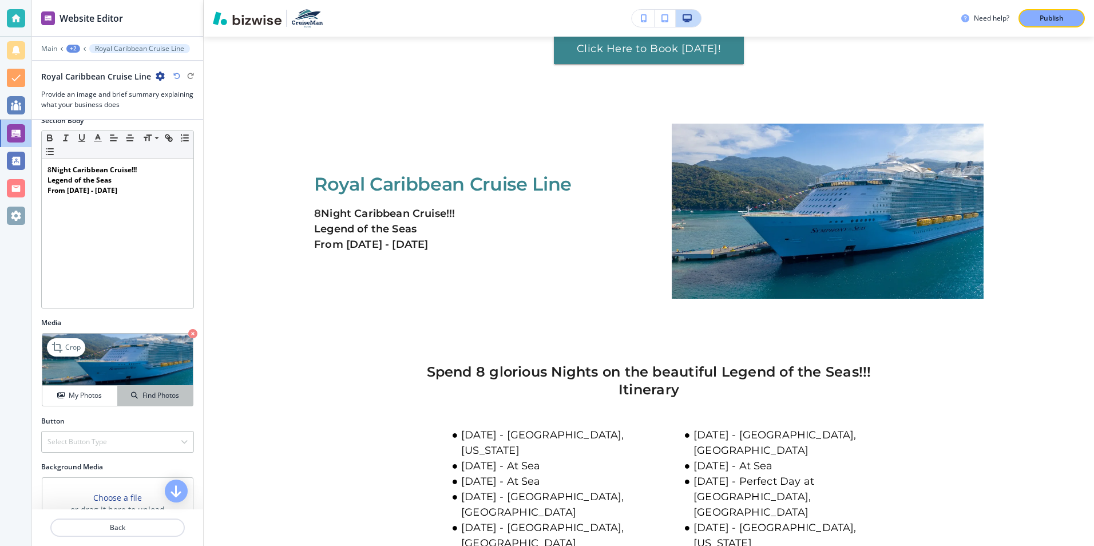
click at [134, 397] on div "Find Photos" at bounding box center [155, 395] width 75 height 10
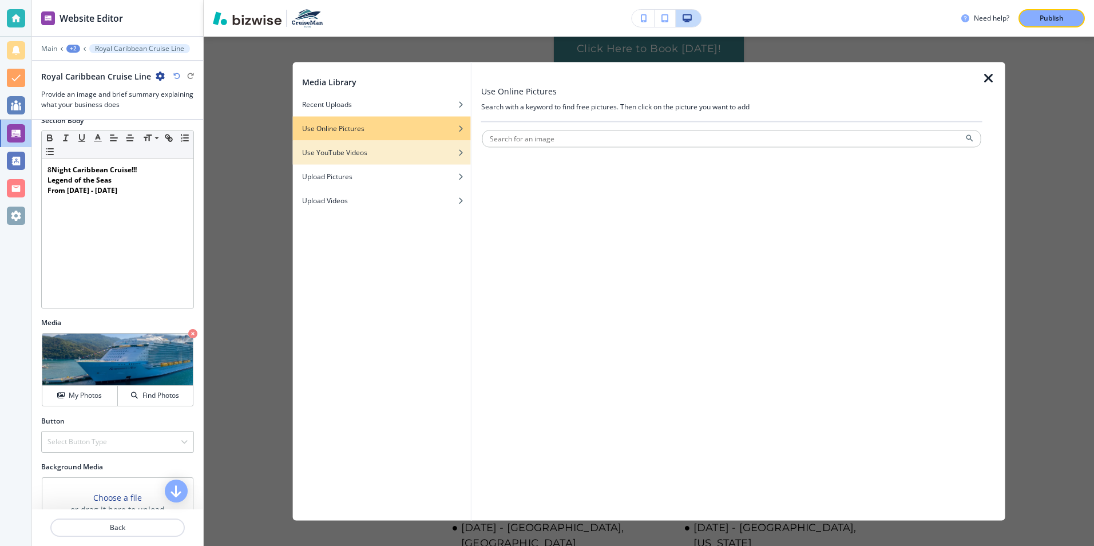
click at [342, 153] on h4 "Use YouTube Videos" at bounding box center [334, 153] width 65 height 10
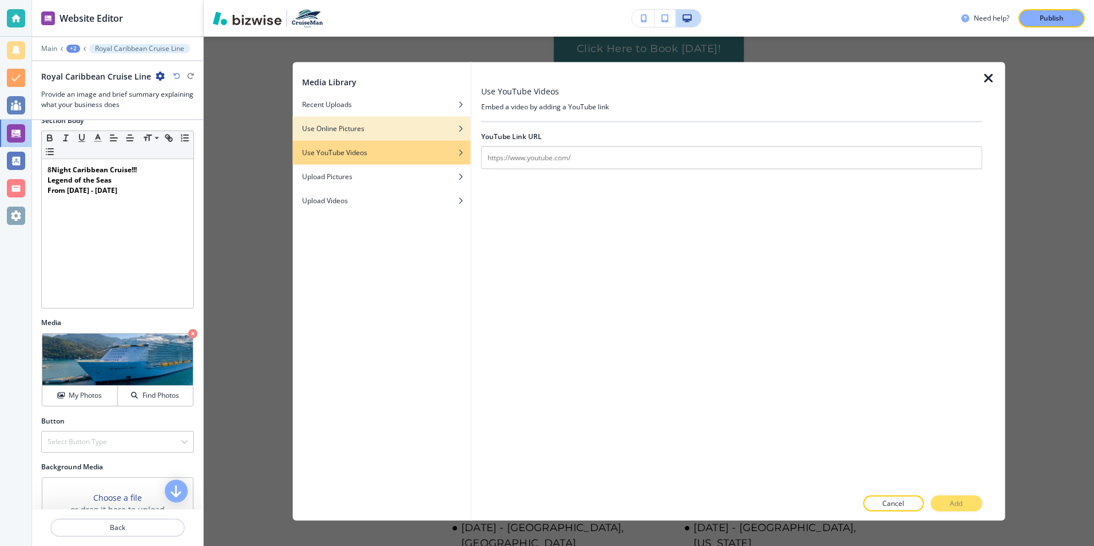
click at [349, 132] on h4 "Use Online Pictures" at bounding box center [333, 129] width 62 height 10
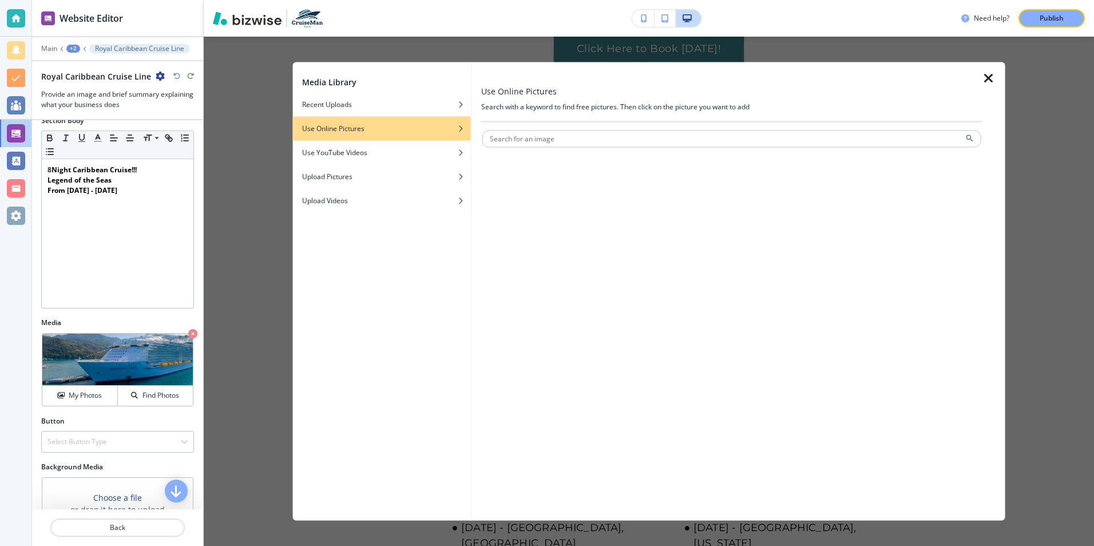
click at [463, 129] on icon "button" at bounding box center [460, 128] width 7 height 7
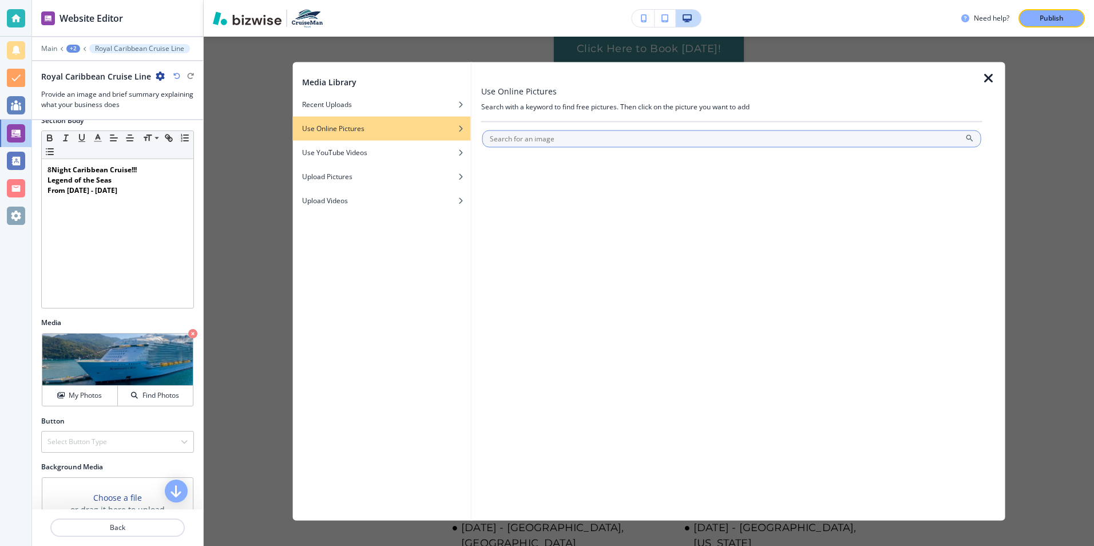
click at [969, 136] on icon at bounding box center [969, 138] width 9 height 9
click at [721, 138] on input "text" at bounding box center [731, 138] width 499 height 17
type input "l"
click at [563, 141] on input "text" at bounding box center [731, 138] width 499 height 17
drag, startPoint x: 509, startPoint y: 142, endPoint x: 515, endPoint y: 141, distance: 5.8
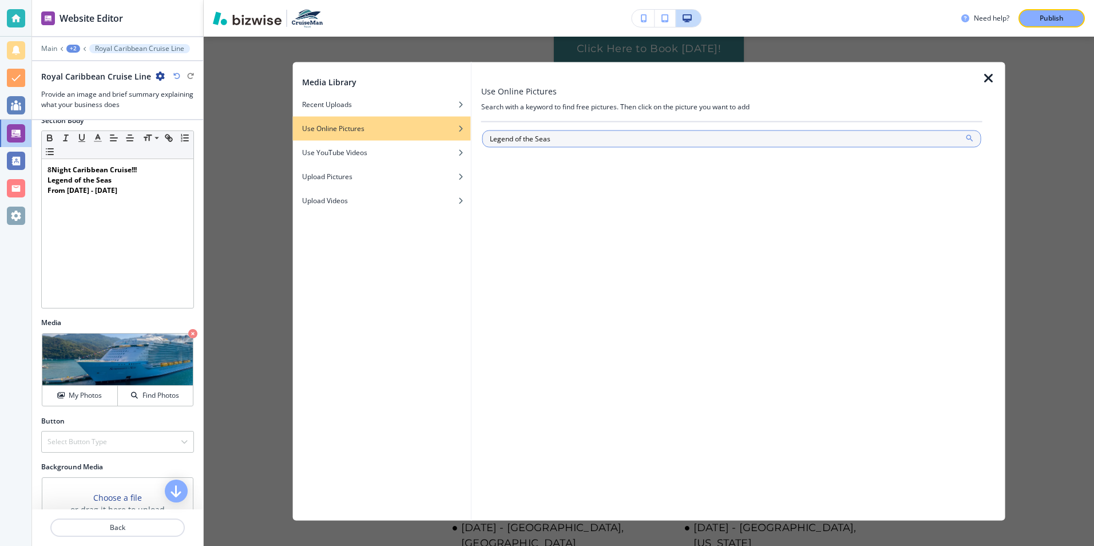
click at [970, 137] on icon at bounding box center [969, 138] width 7 height 7
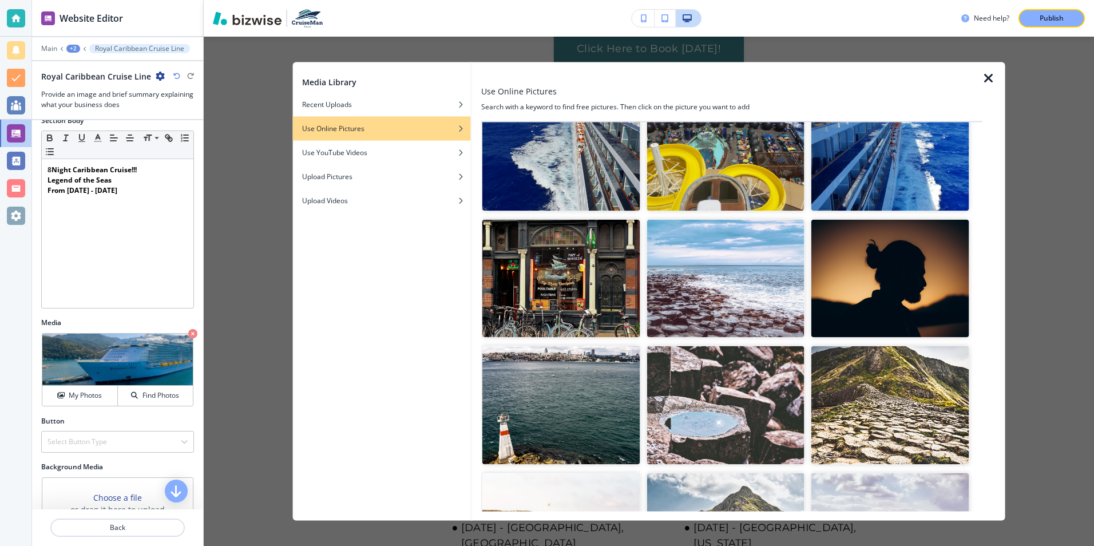
scroll to position [0, 0]
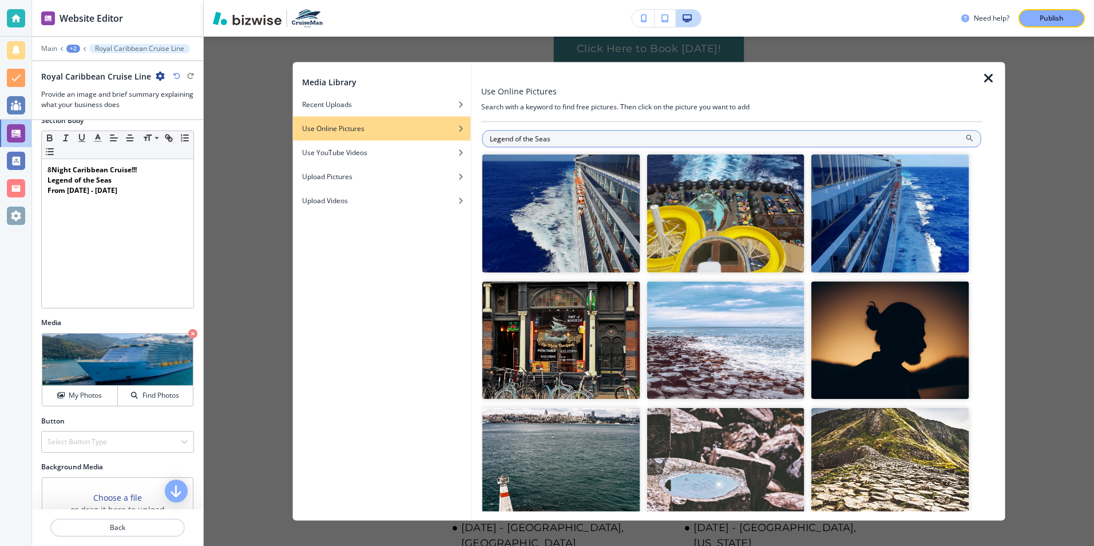
click at [618, 137] on input "Legend of the Seas" at bounding box center [731, 138] width 499 height 17
click at [966, 139] on icon at bounding box center [969, 138] width 7 height 7
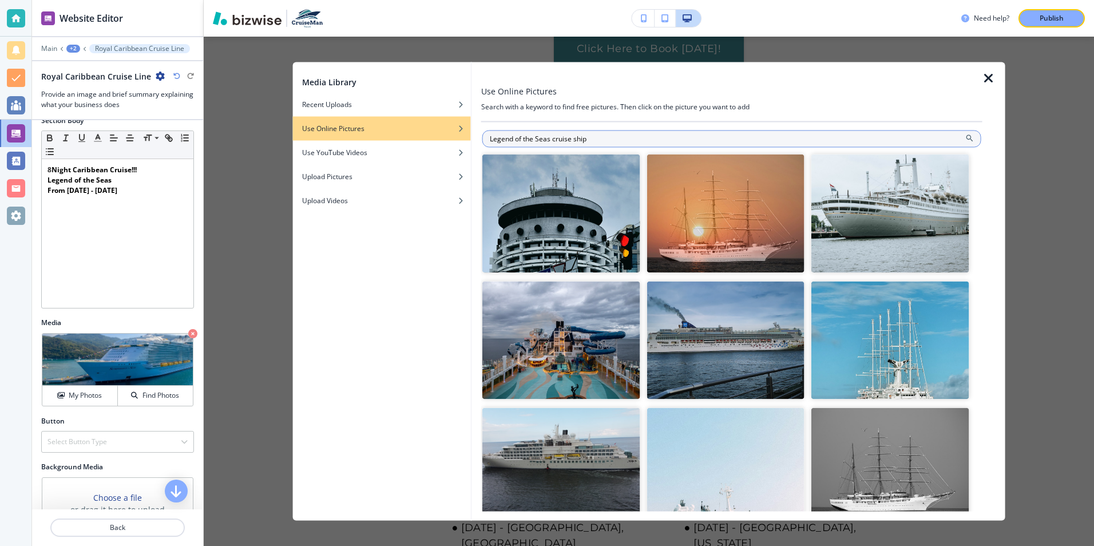
click at [489, 138] on input "Legend of the Seas cruise ship" at bounding box center [731, 138] width 499 height 17
type input "Royal Caribbean Legend of the Seas cruise ship"
click at [965, 141] on icon at bounding box center [969, 138] width 9 height 9
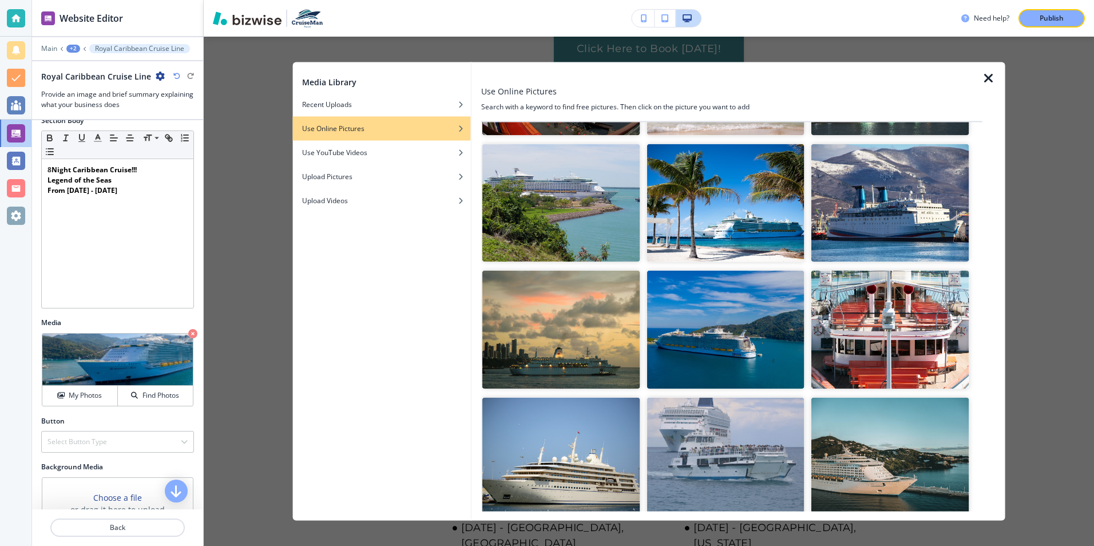
scroll to position [1030, 0]
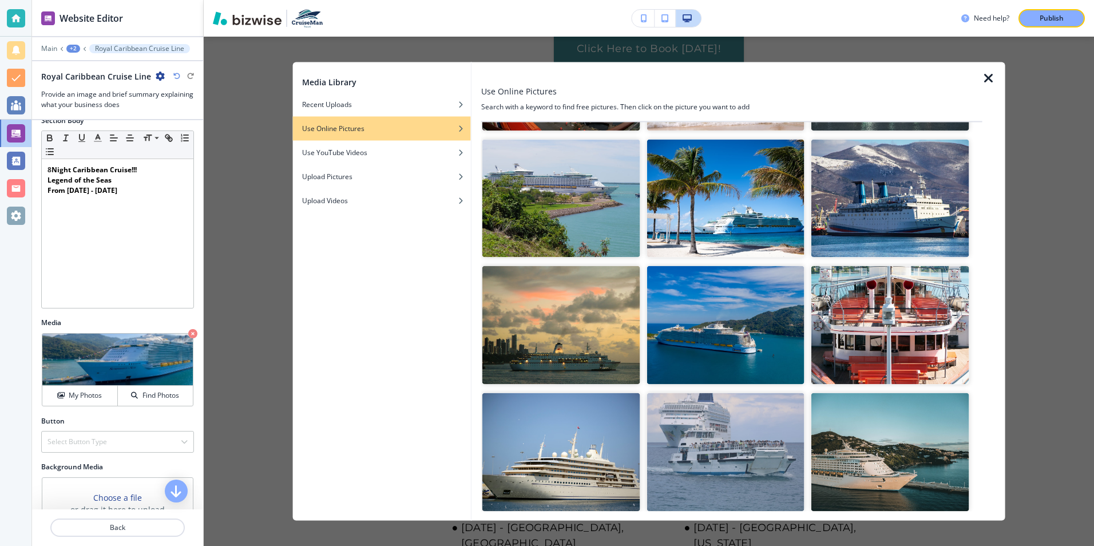
click at [708, 317] on img "button" at bounding box center [726, 325] width 158 height 118
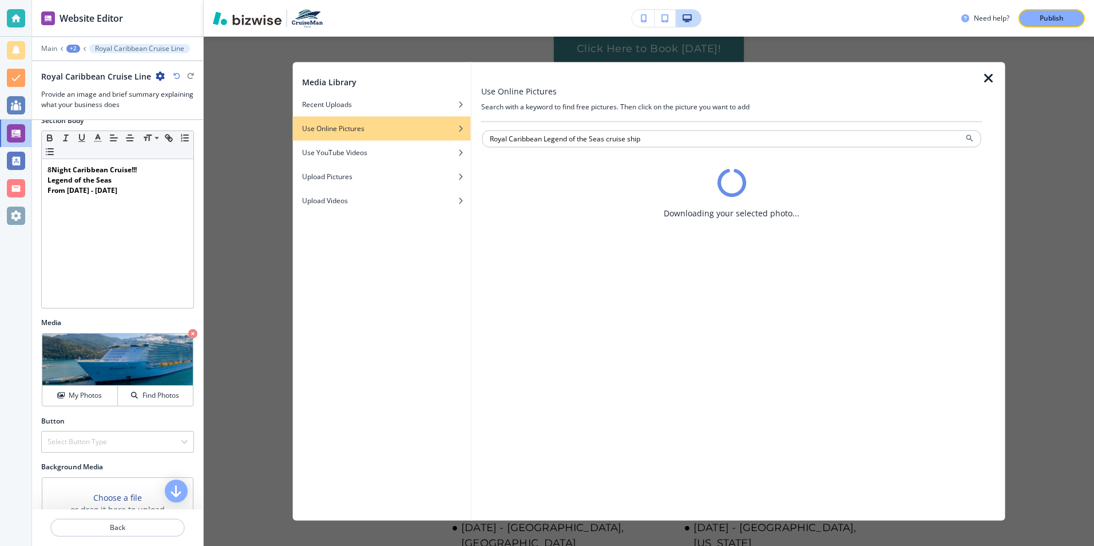
scroll to position [0, 0]
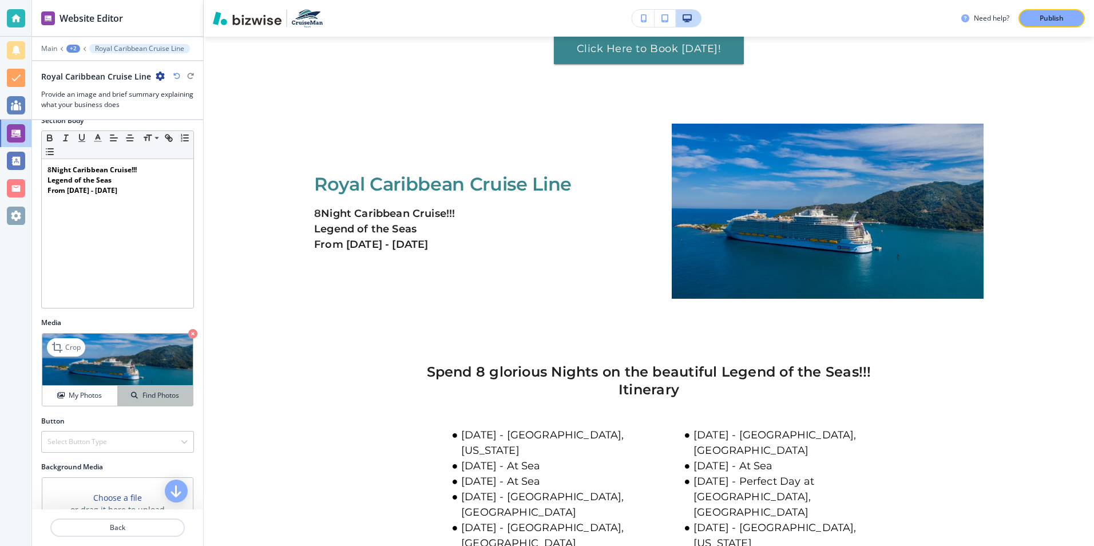
click at [152, 391] on h4 "Find Photos" at bounding box center [160, 395] width 37 height 10
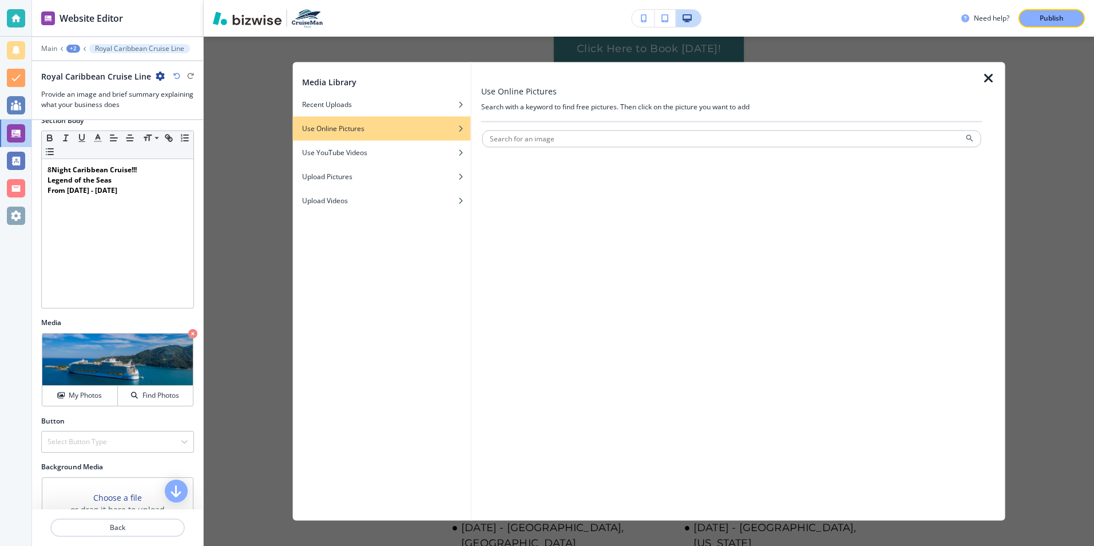
click at [989, 76] on icon "button" at bounding box center [989, 79] width 14 height 14
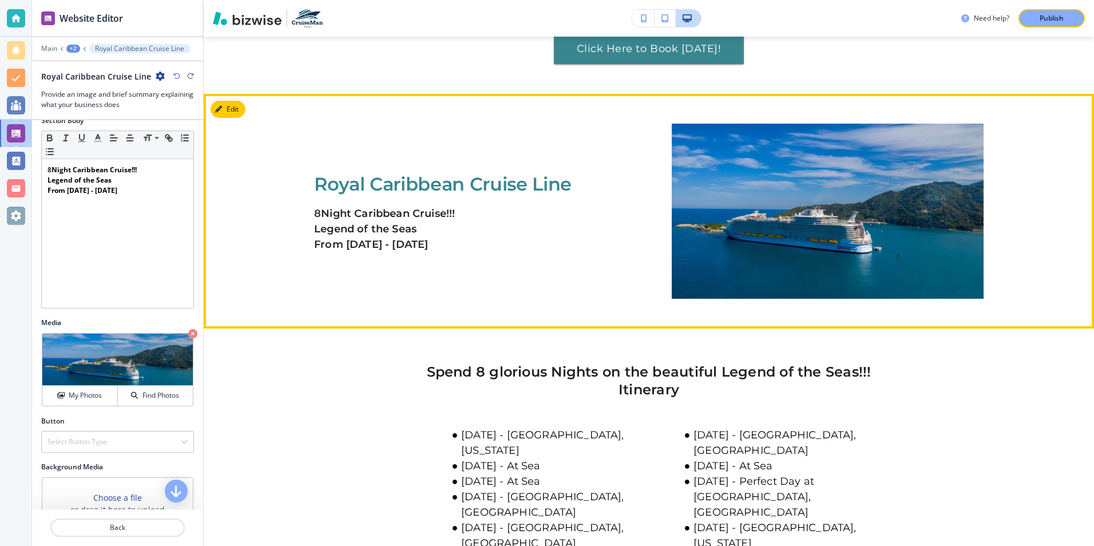
click at [699, 162] on img at bounding box center [828, 211] width 312 height 175
click at [672, 162] on img at bounding box center [828, 211] width 312 height 175
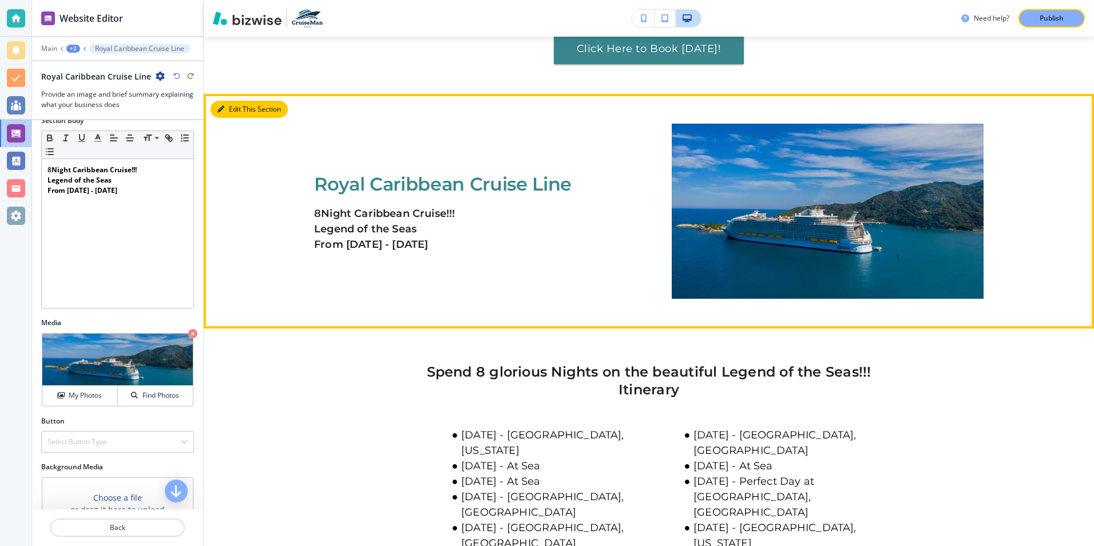
click at [239, 110] on button "Edit This Section" at bounding box center [249, 109] width 77 height 17
click at [240, 110] on button "Edit This Section" at bounding box center [249, 109] width 77 height 17
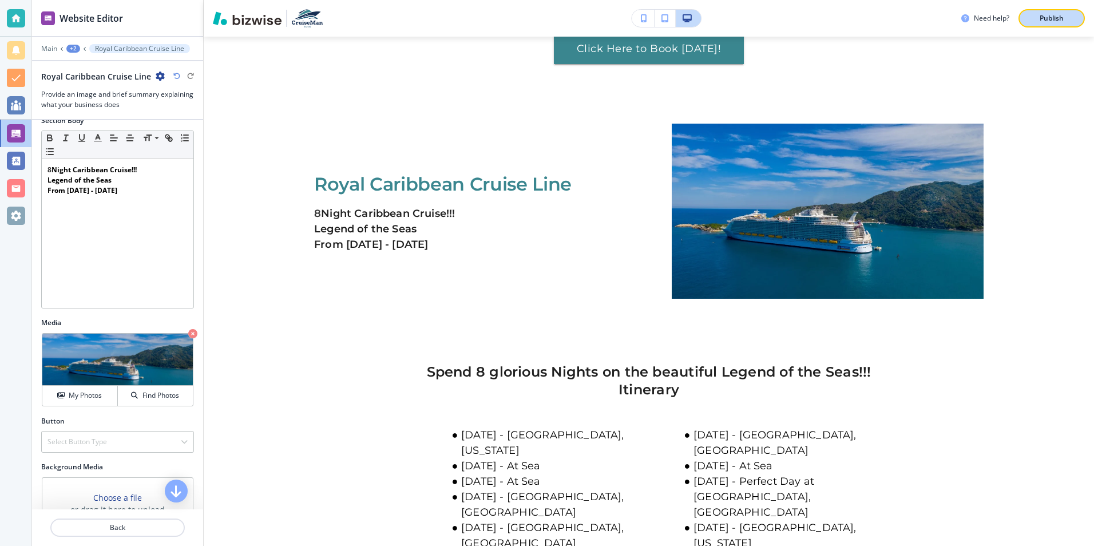
click at [1055, 21] on p "Publish" at bounding box center [1052, 18] width 24 height 10
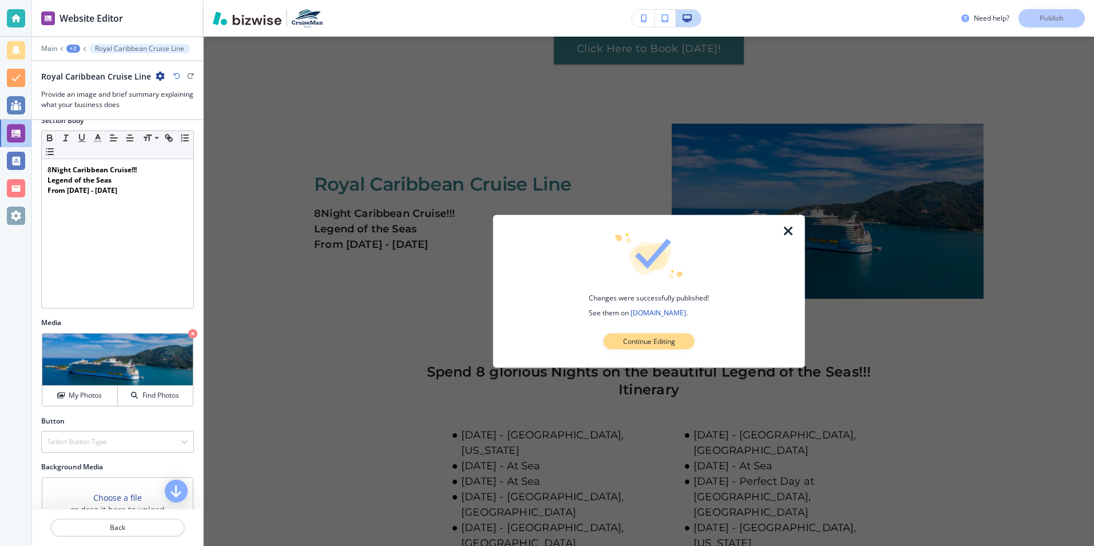
click at [617, 340] on button "Continue Editing" at bounding box center [649, 342] width 91 height 16
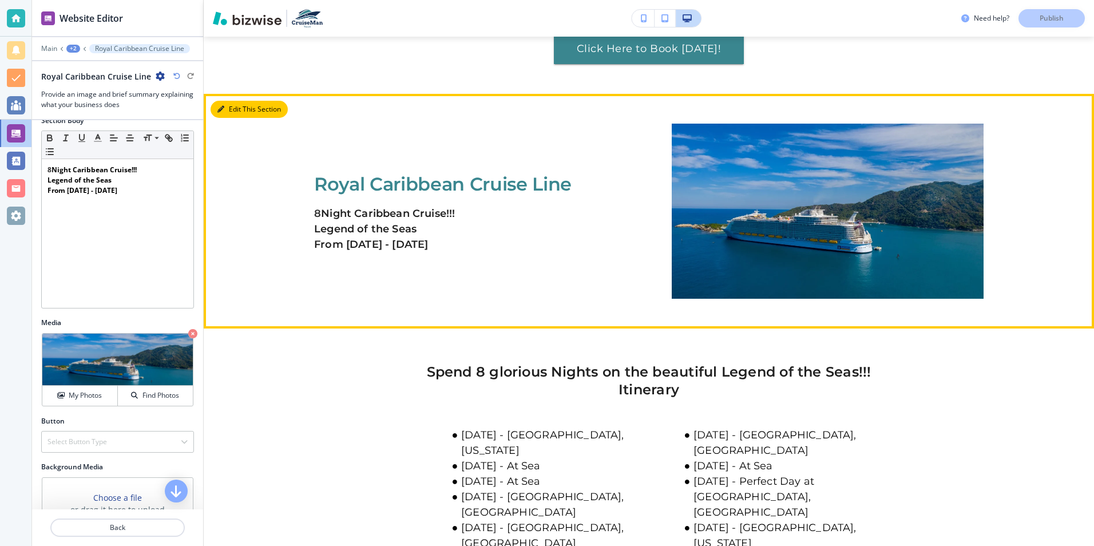
click at [239, 111] on button "Edit This Section" at bounding box center [249, 109] width 77 height 17
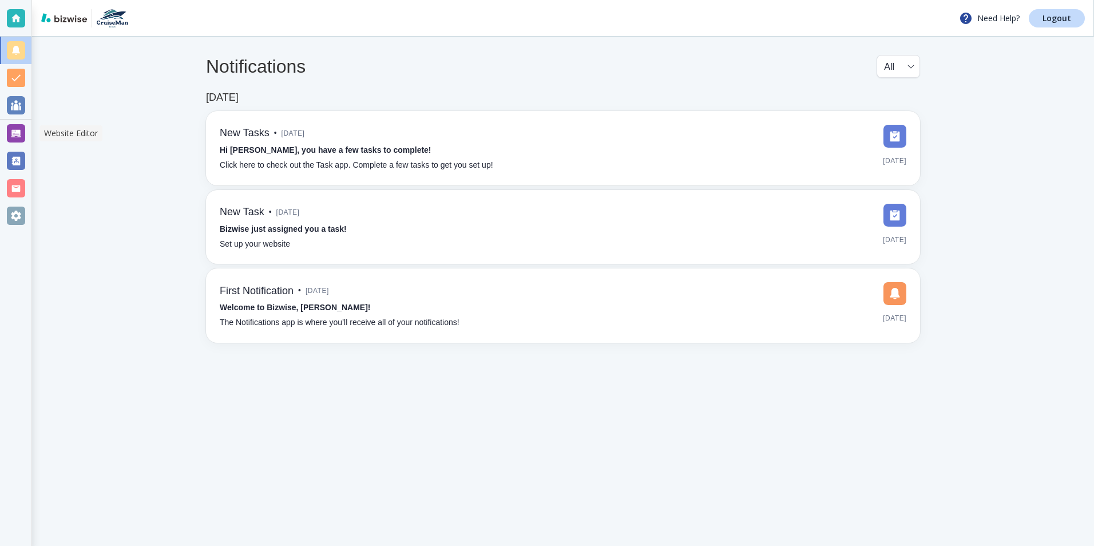
click at [21, 136] on div at bounding box center [16, 133] width 18 height 18
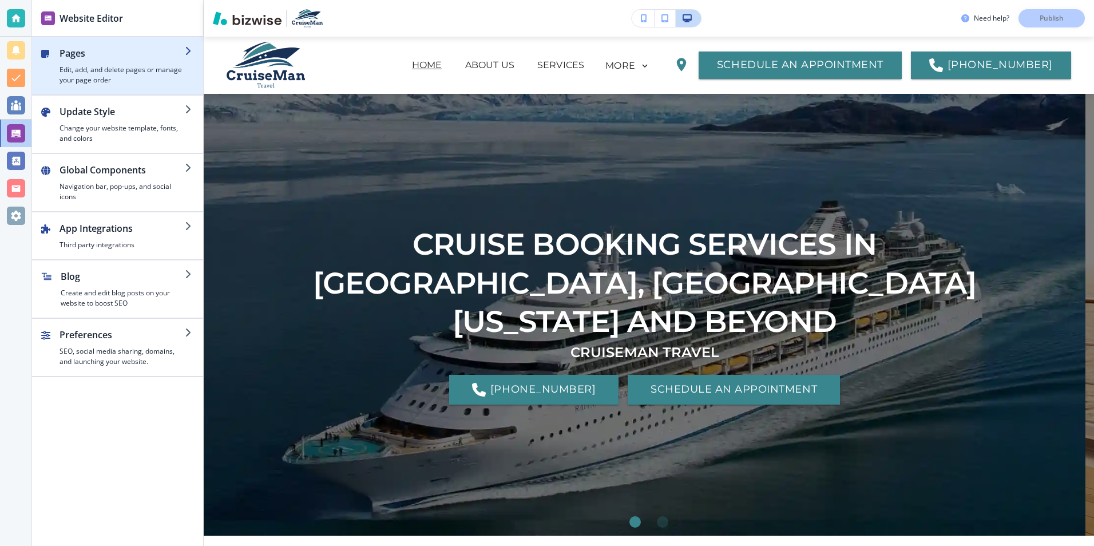
click at [119, 72] on h4 "Edit, add, and delete pages or manage your page order" at bounding box center [122, 75] width 125 height 21
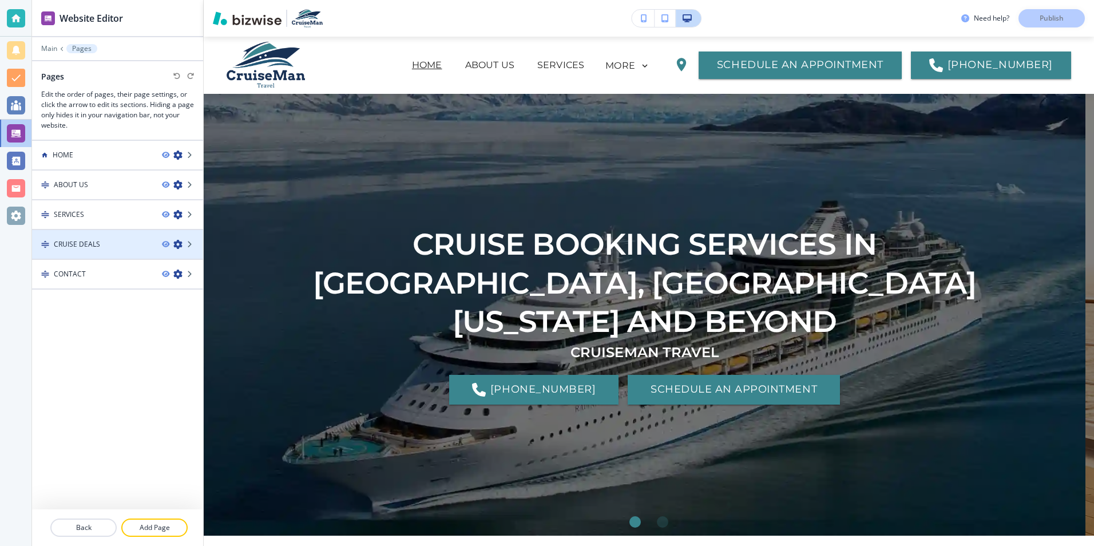
click at [121, 242] on div "CRUISE DEALS" at bounding box center [92, 244] width 121 height 10
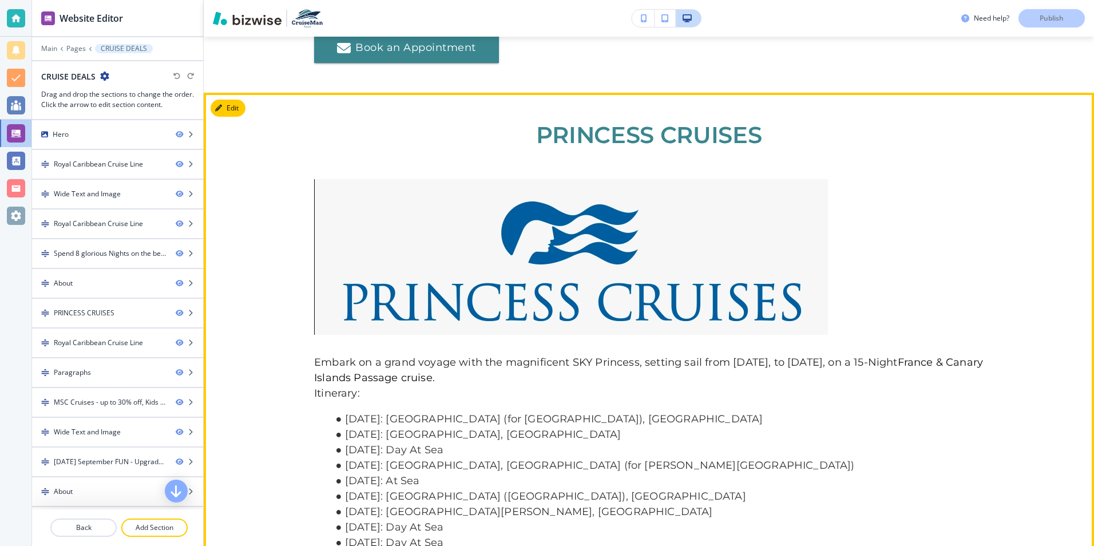
scroll to position [1945, 0]
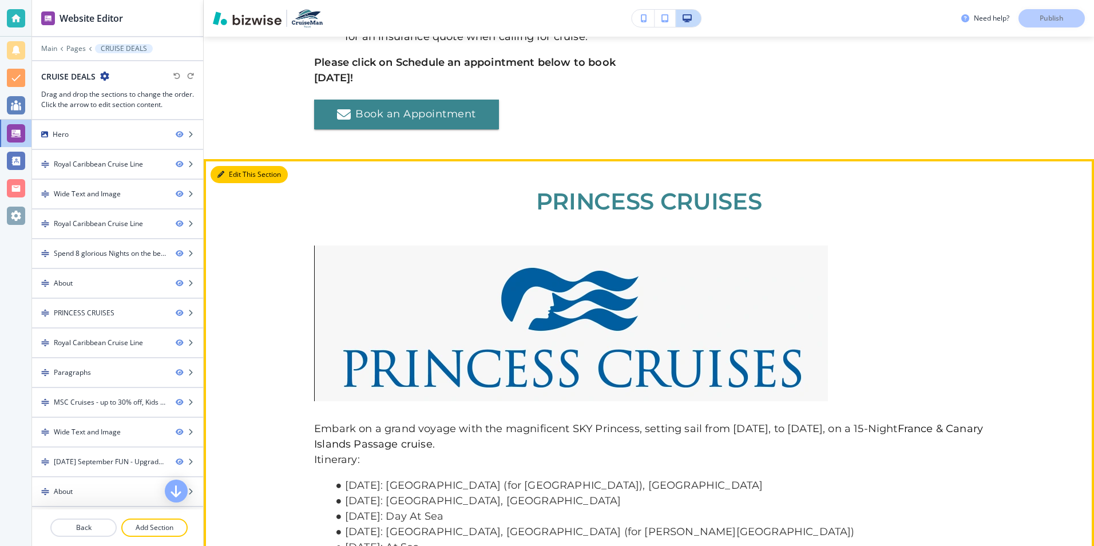
click at [238, 183] on button "Edit This Section" at bounding box center [249, 174] width 77 height 17
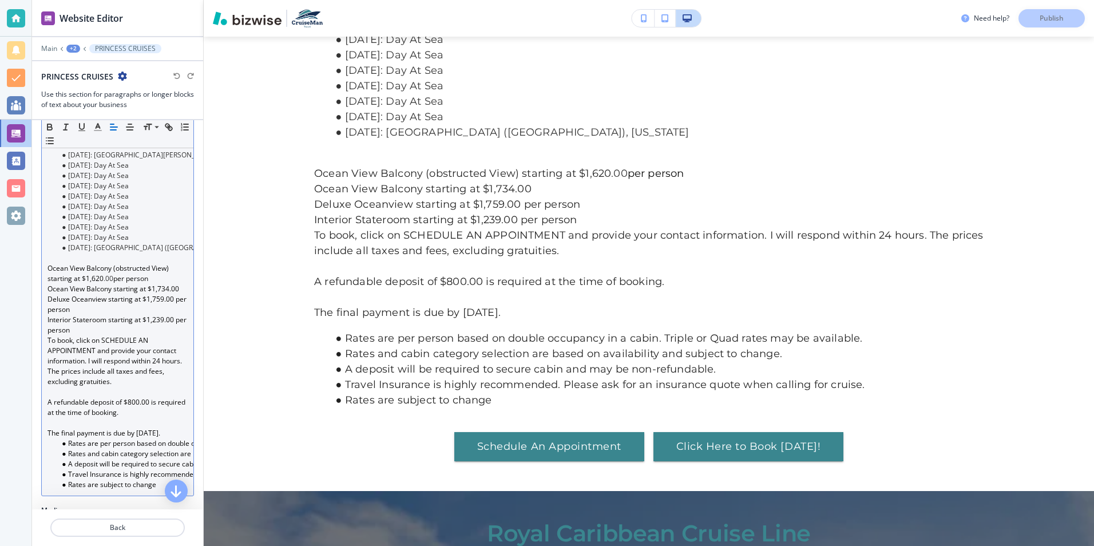
scroll to position [400, 0]
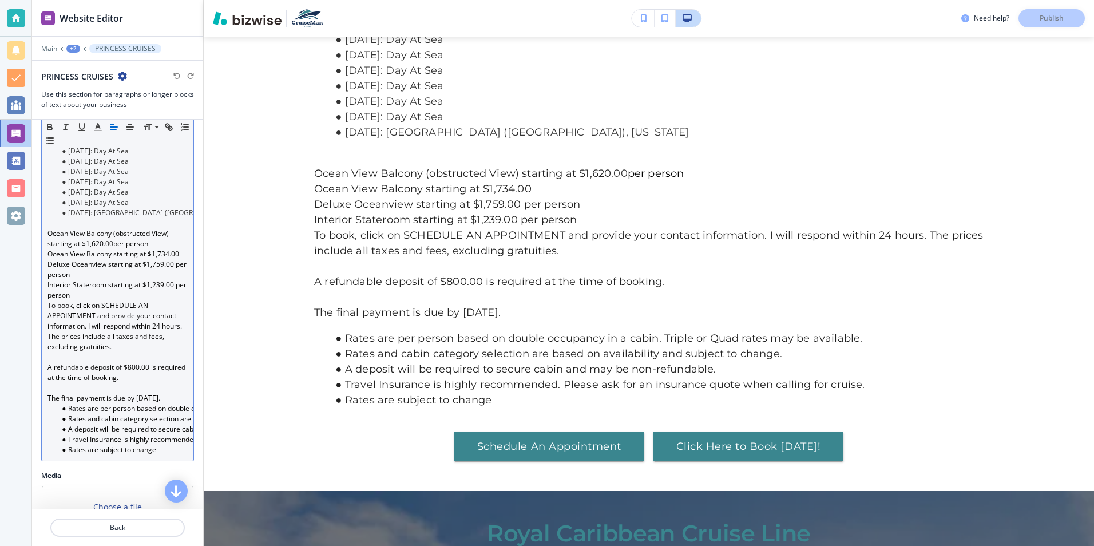
click at [156, 292] on p "Interior Stateroom starting at $1,239.00 per person" at bounding box center [117, 290] width 140 height 21
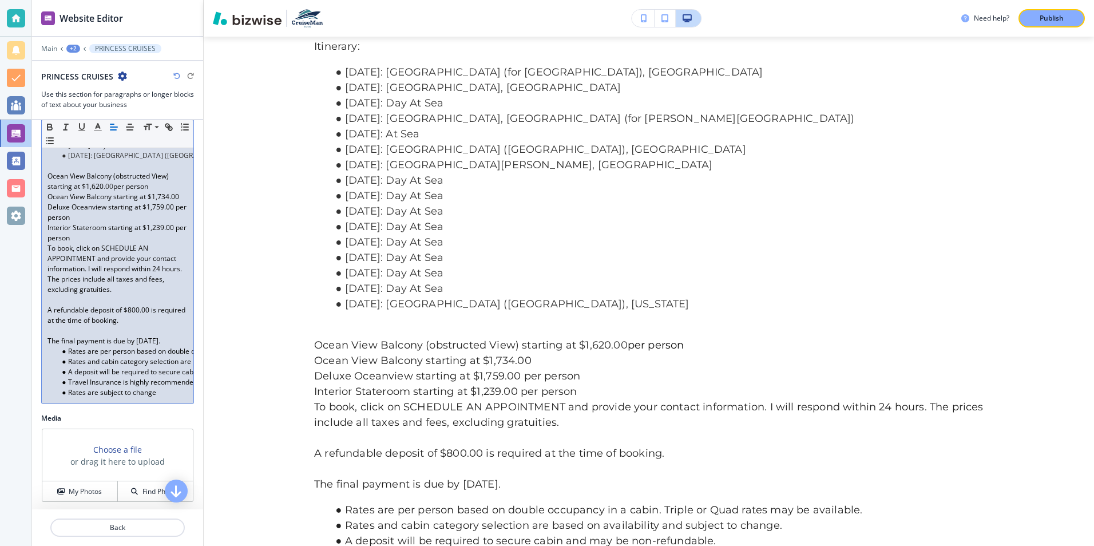
scroll to position [515, 0]
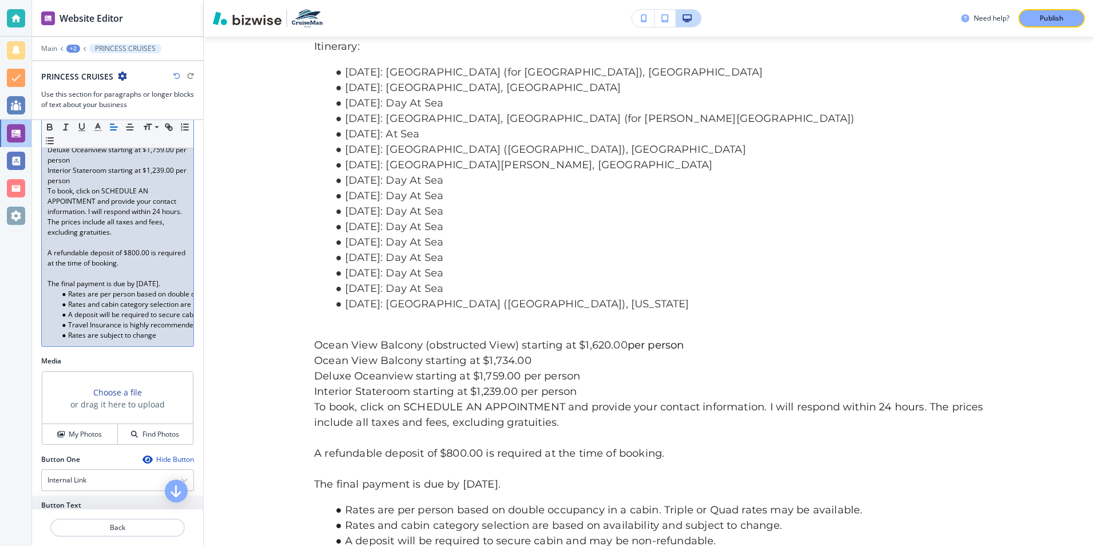
click at [132, 260] on p "A refundable deposit of $800.00 is required at the time of booking." at bounding box center [117, 258] width 140 height 21
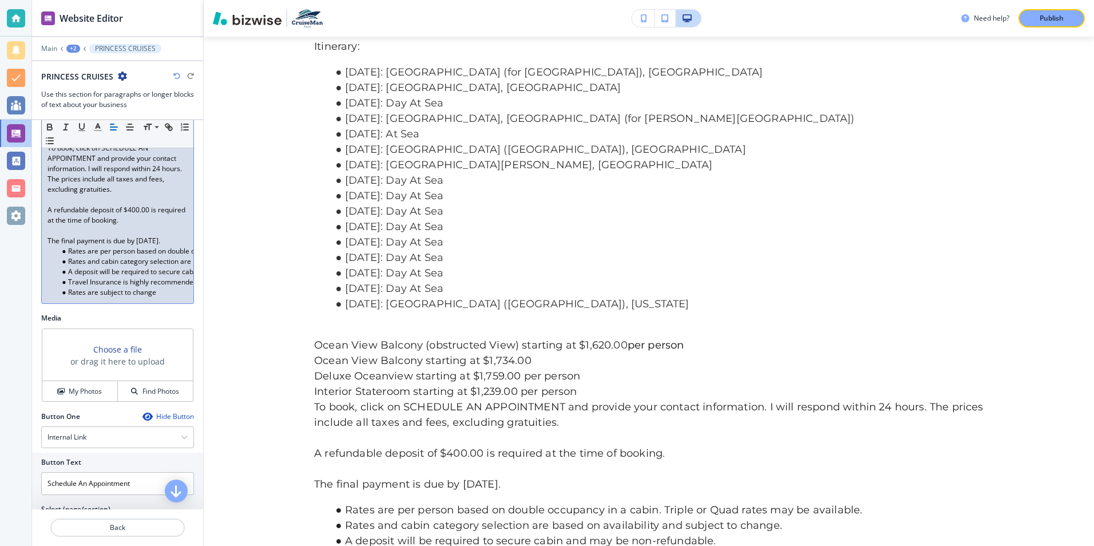
scroll to position [572, 0]
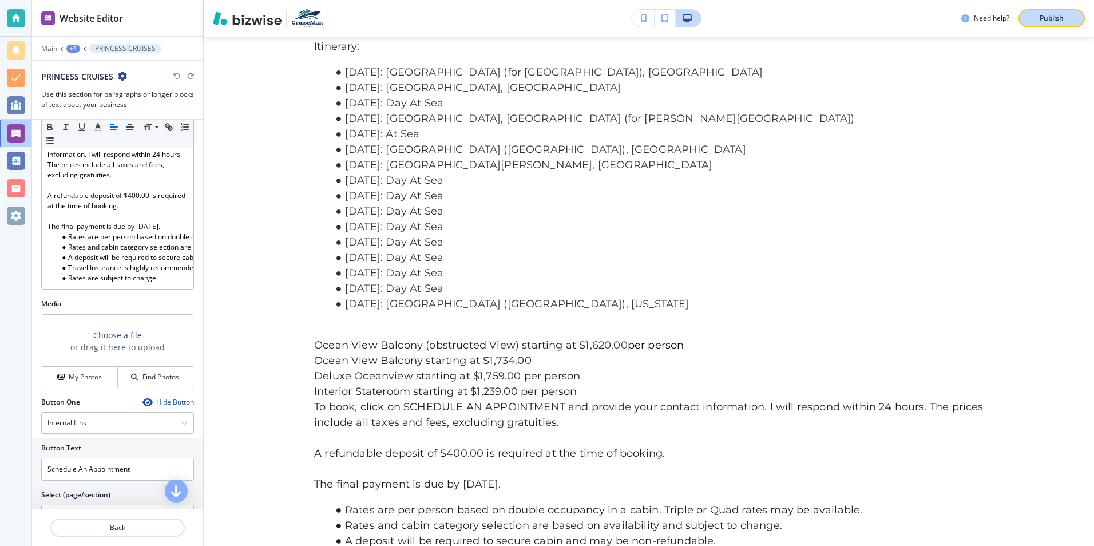
click at [1051, 23] on button "Publish" at bounding box center [1051, 18] width 66 height 18
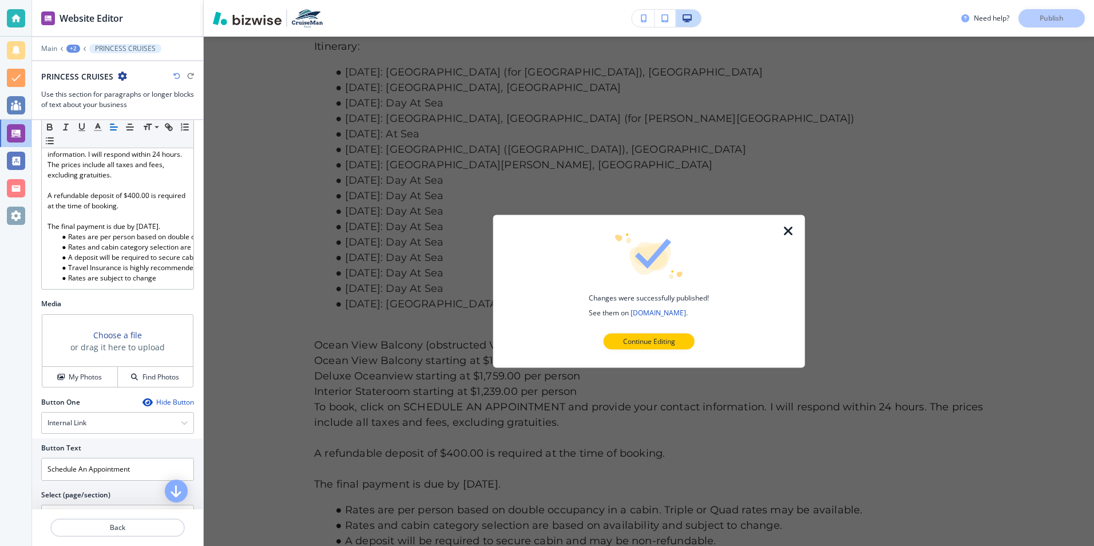
click at [653, 339] on p "Continue Editing" at bounding box center [649, 341] width 52 height 10
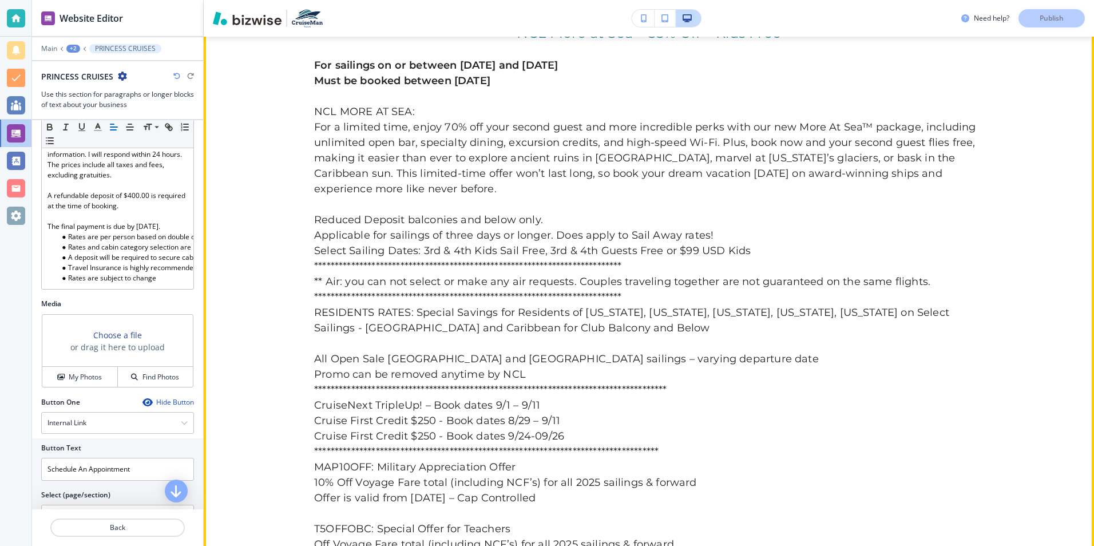
scroll to position [7099, 0]
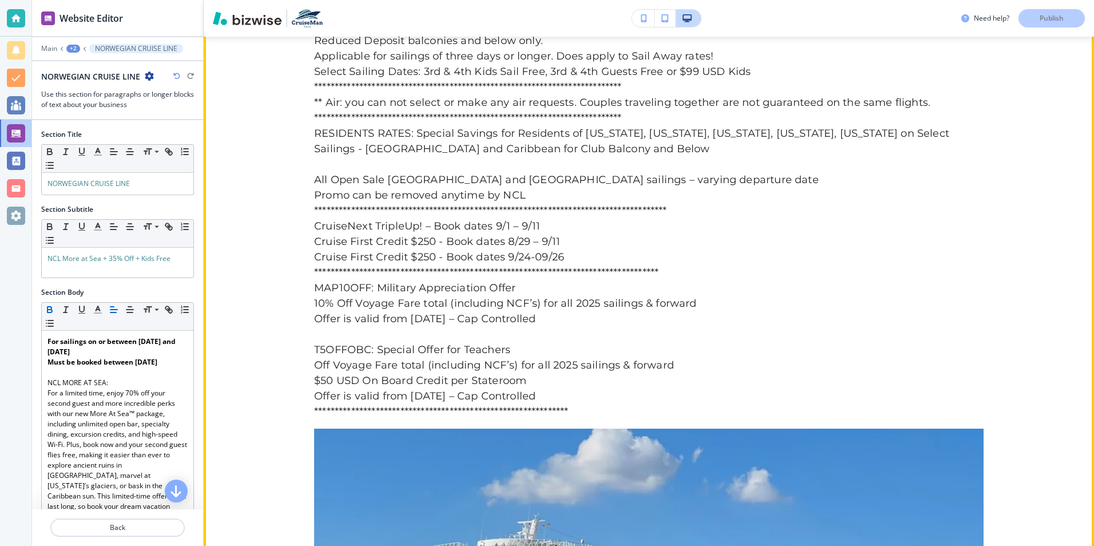
scroll to position [7241, 0]
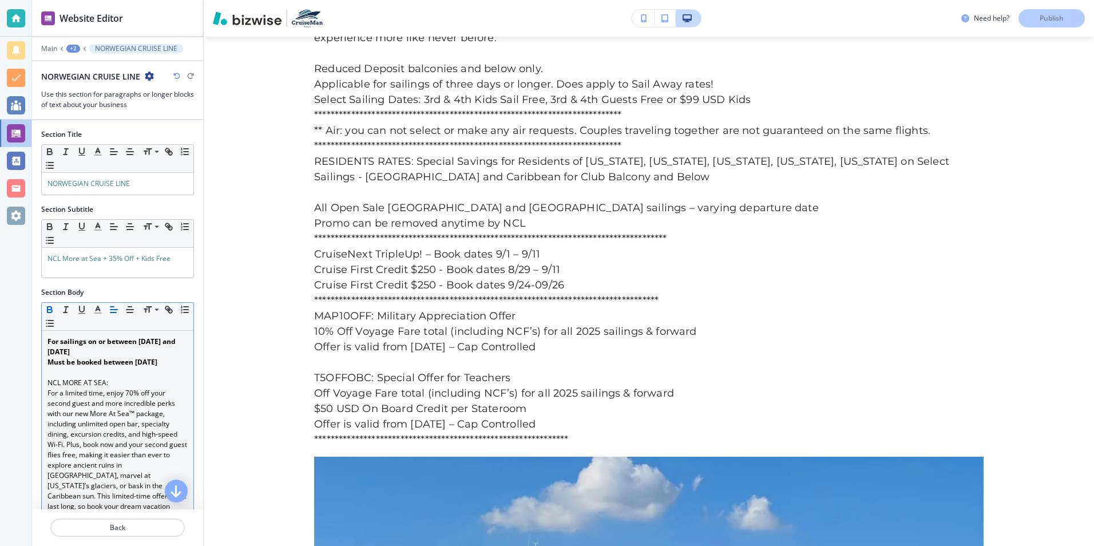
click at [175, 362] on p "Must be booked between [DATE]" at bounding box center [117, 362] width 140 height 10
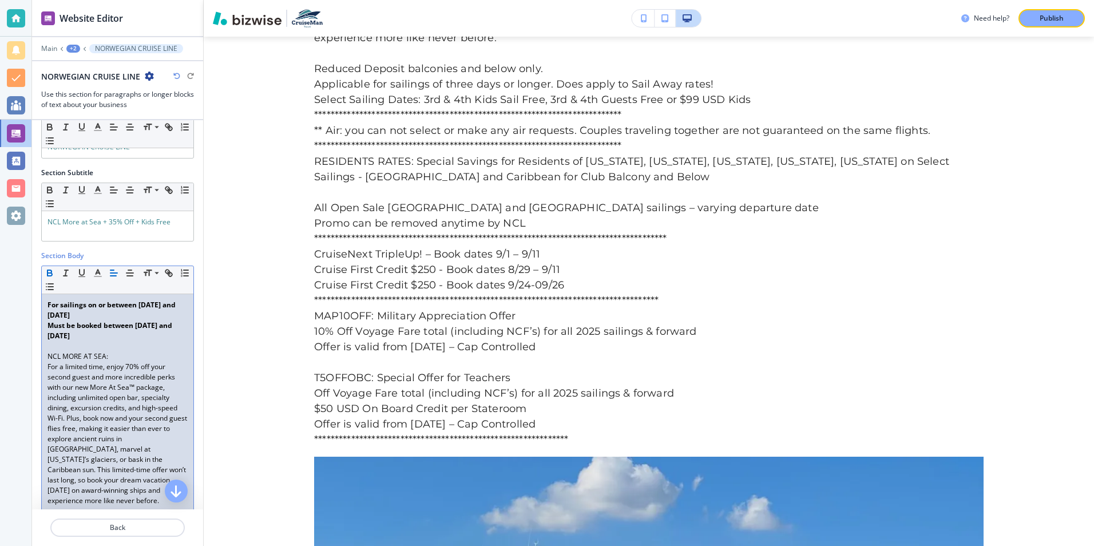
scroll to position [57, 0]
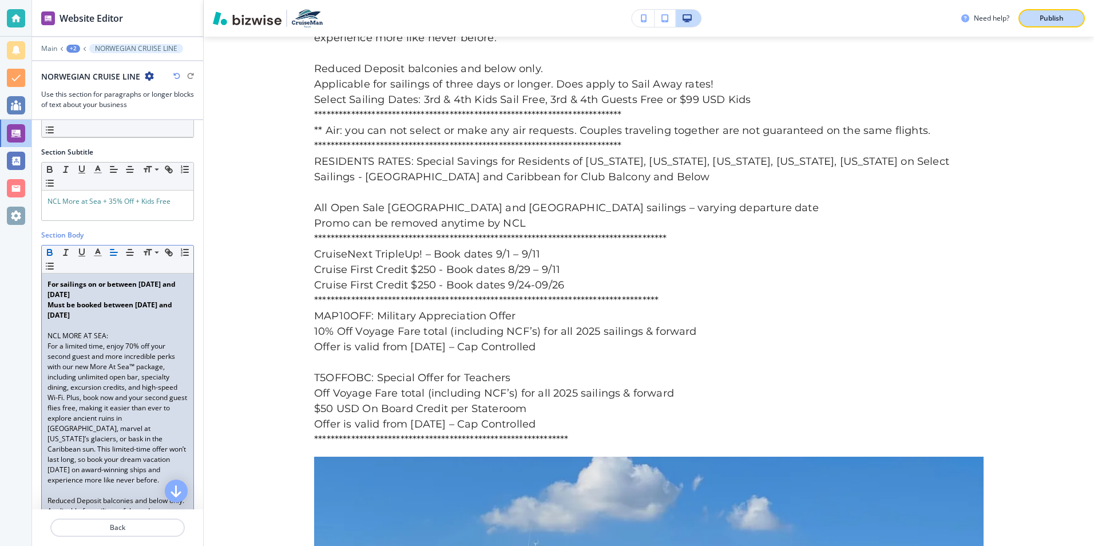
click at [1050, 18] on p "Publish" at bounding box center [1052, 18] width 24 height 10
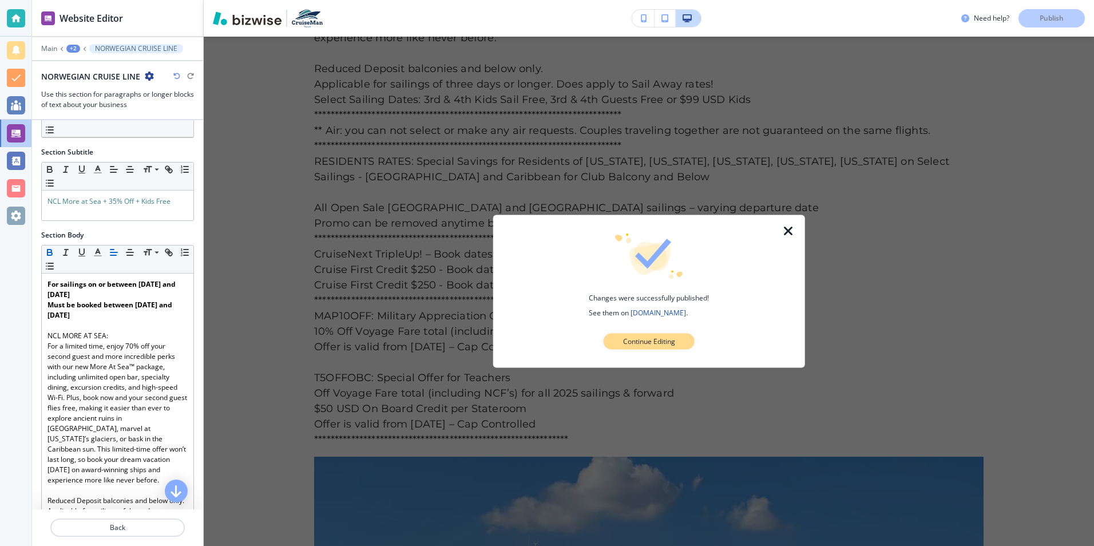
click at [648, 339] on p "Continue Editing" at bounding box center [649, 341] width 52 height 10
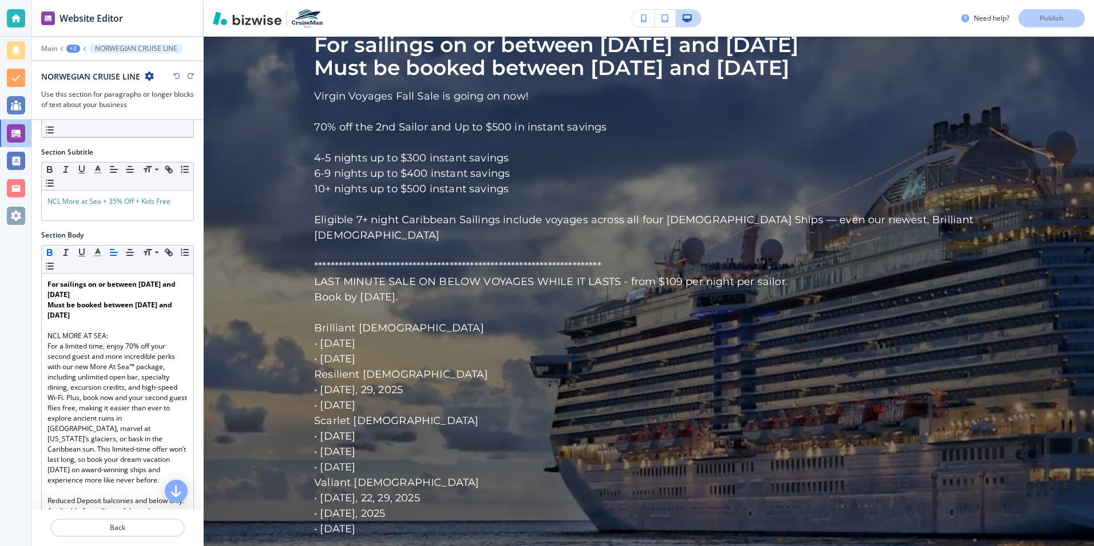
scroll to position [8385, 0]
